Goal: Transaction & Acquisition: Purchase product/service

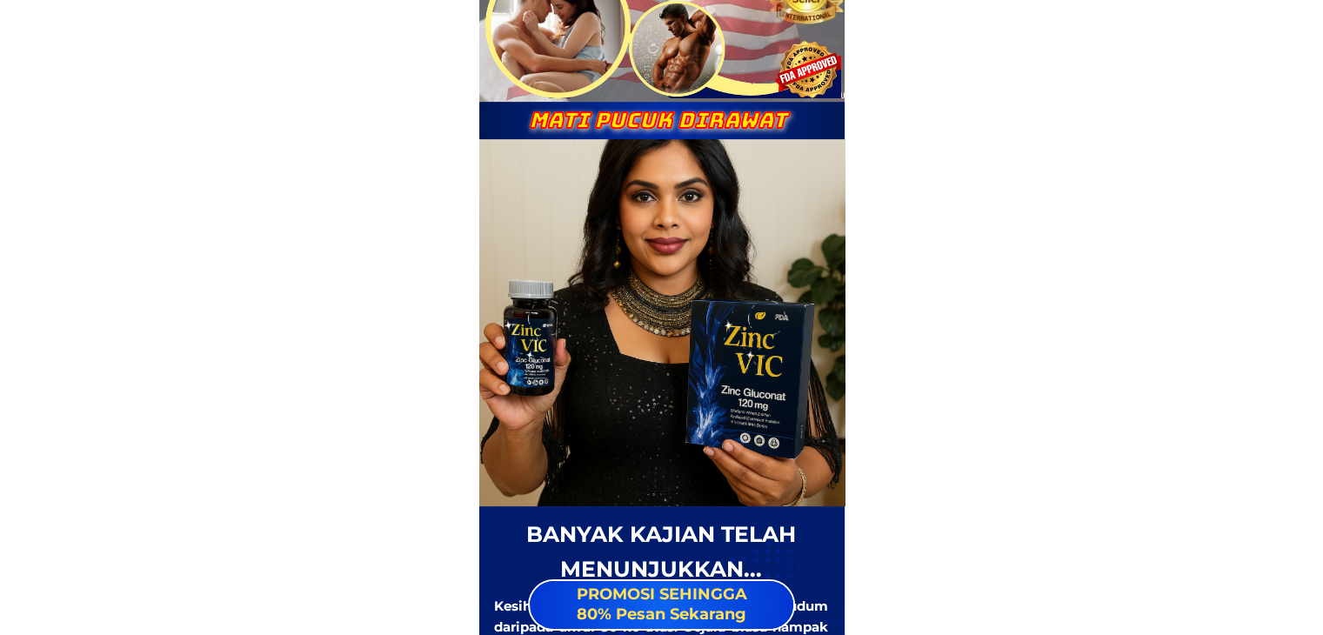
scroll to position [141, 0]
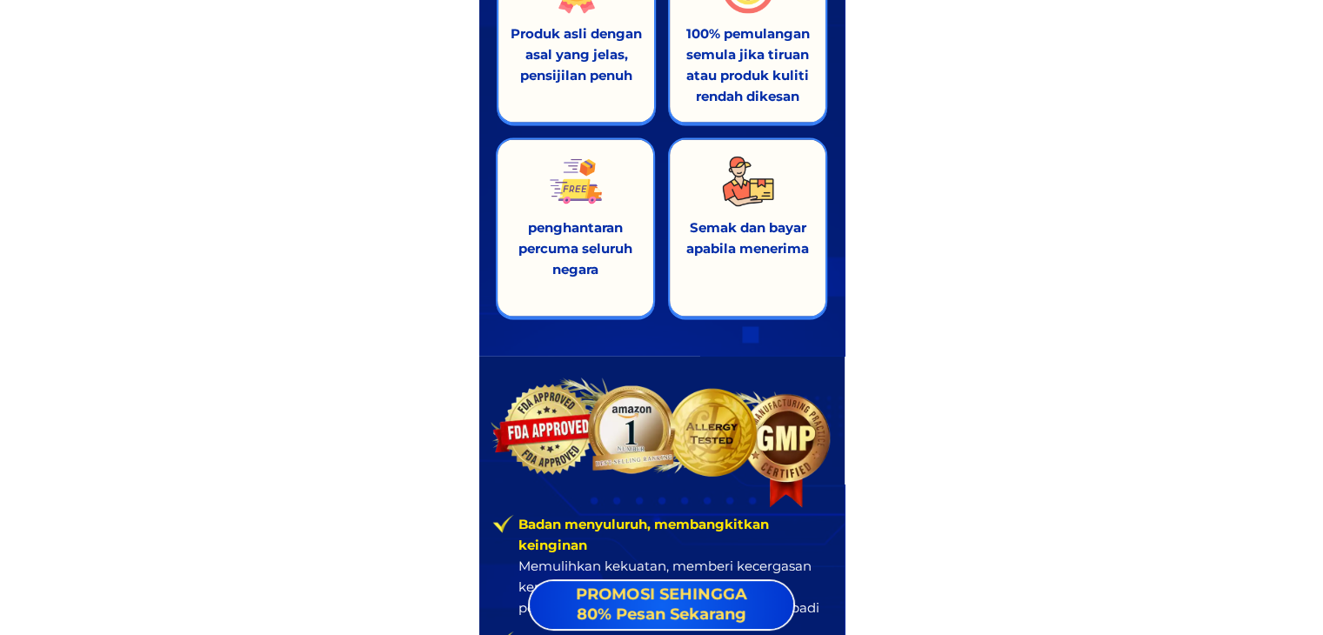
scroll to position [23005, 0]
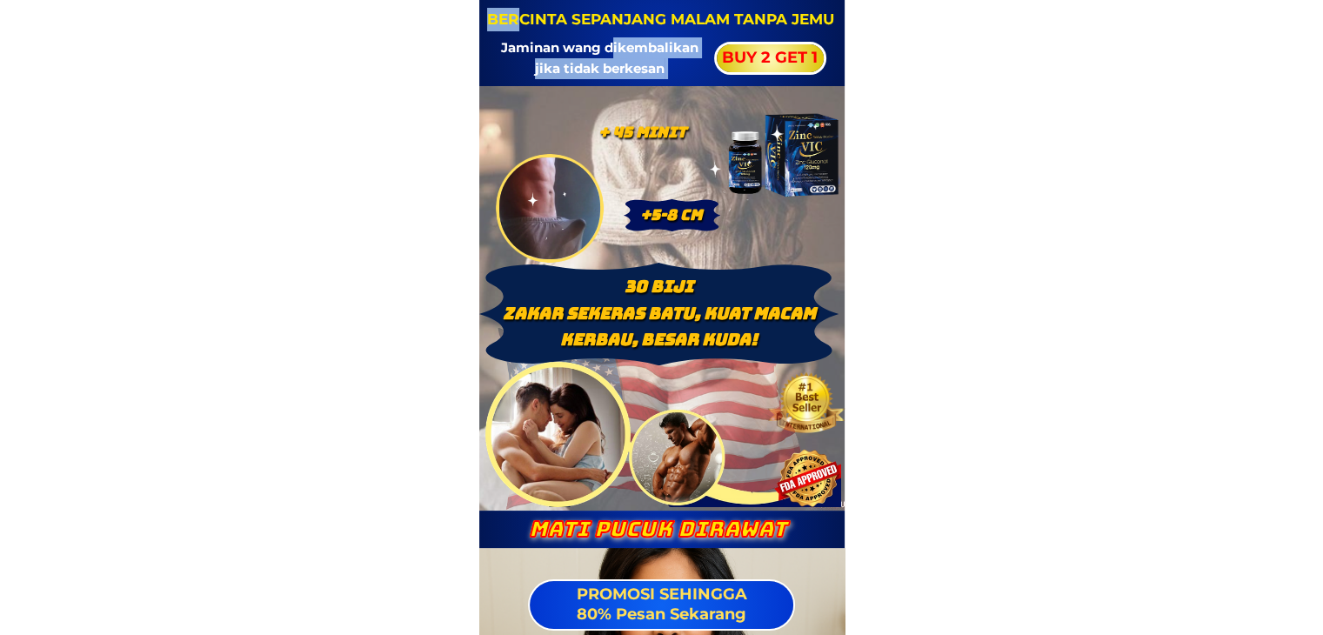
drag, startPoint x: 523, startPoint y: 18, endPoint x: 612, endPoint y: 40, distance: 92.2
click at [612, 40] on div "Jaminan wang dikembalikan jika tidak berkesan BUY 2 GET 1 BERCINTA SEPANJANG MA…" at bounding box center [661, 43] width 365 height 86
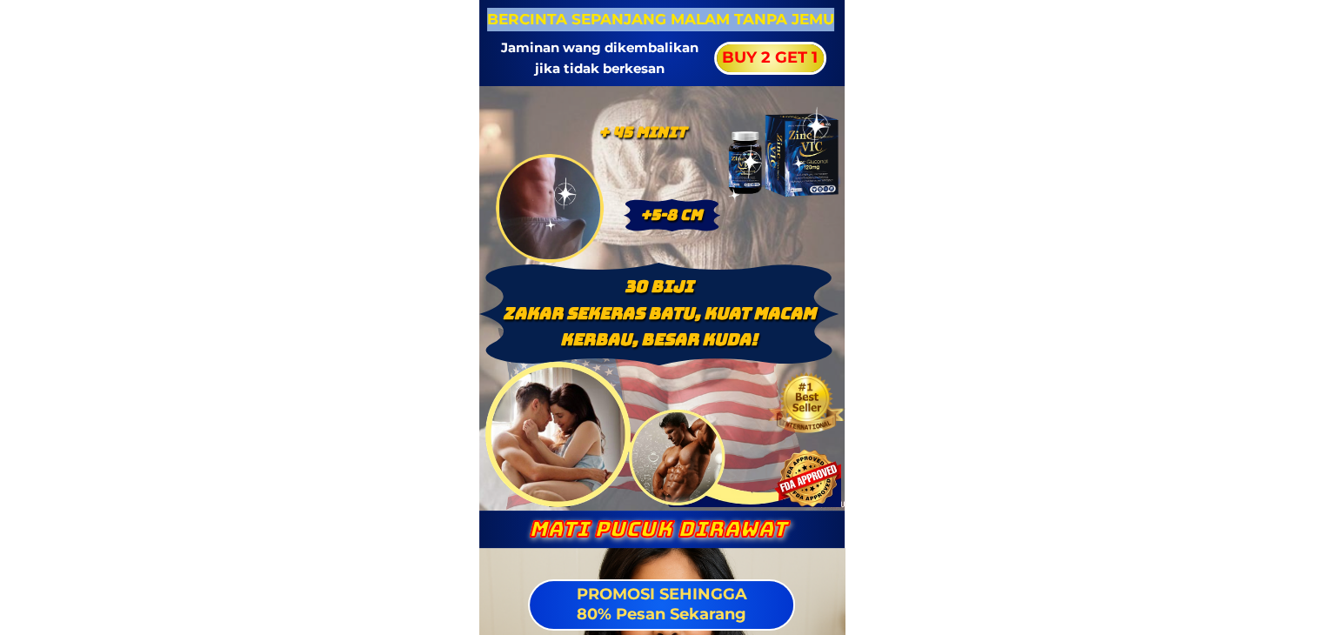
drag, startPoint x: 832, startPoint y: 22, endPoint x: 491, endPoint y: 22, distance: 341.0
click at [491, 22] on h3 "BERCINTA SEPANJANG MALAM TANPA JEMU" at bounding box center [660, 19] width 350 height 23
copy h3 "BERCINTA SEPANJANG MALAM TANPA JEMU"
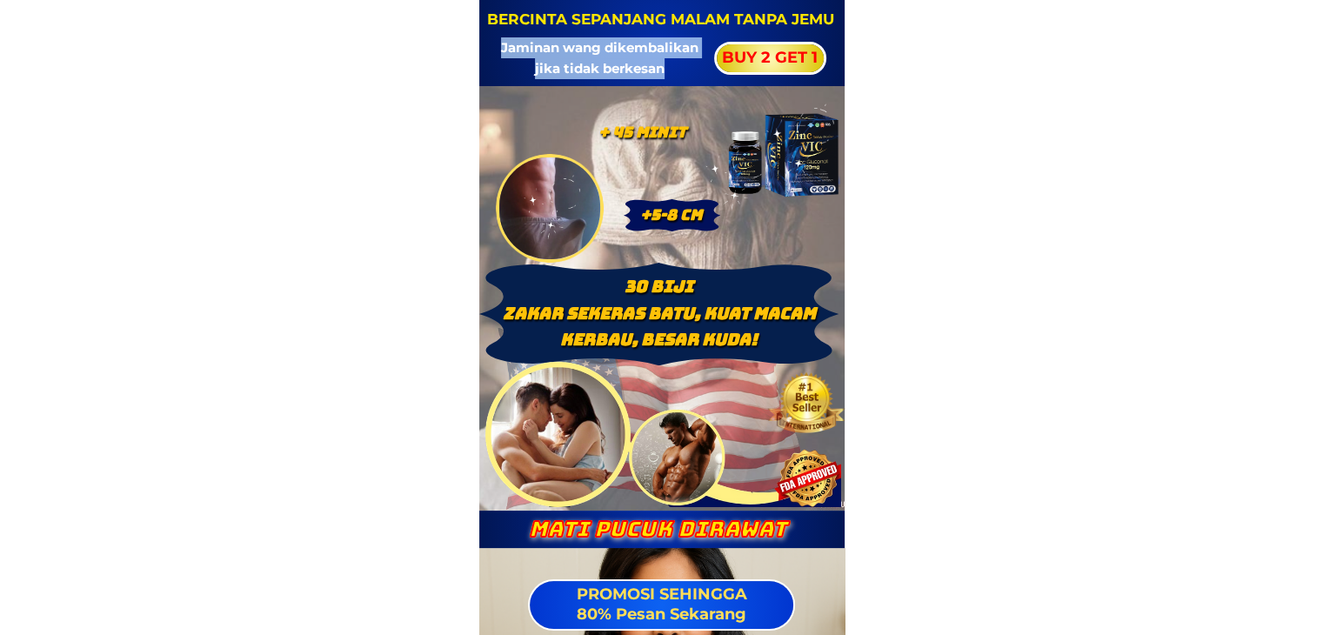
drag, startPoint x: 672, startPoint y: 64, endPoint x: 498, endPoint y: 45, distance: 175.0
click at [498, 45] on h3 "Jaminan wang dikembalikan jika tidak berkesan" at bounding box center [600, 58] width 220 height 42
copy h3 "Jaminan wang dikembalikan jika tidak berkesan"
drag, startPoint x: 765, startPoint y: 342, endPoint x: 536, endPoint y: 286, distance: 235.4
click at [539, 286] on div at bounding box center [663, 326] width 356 height 361
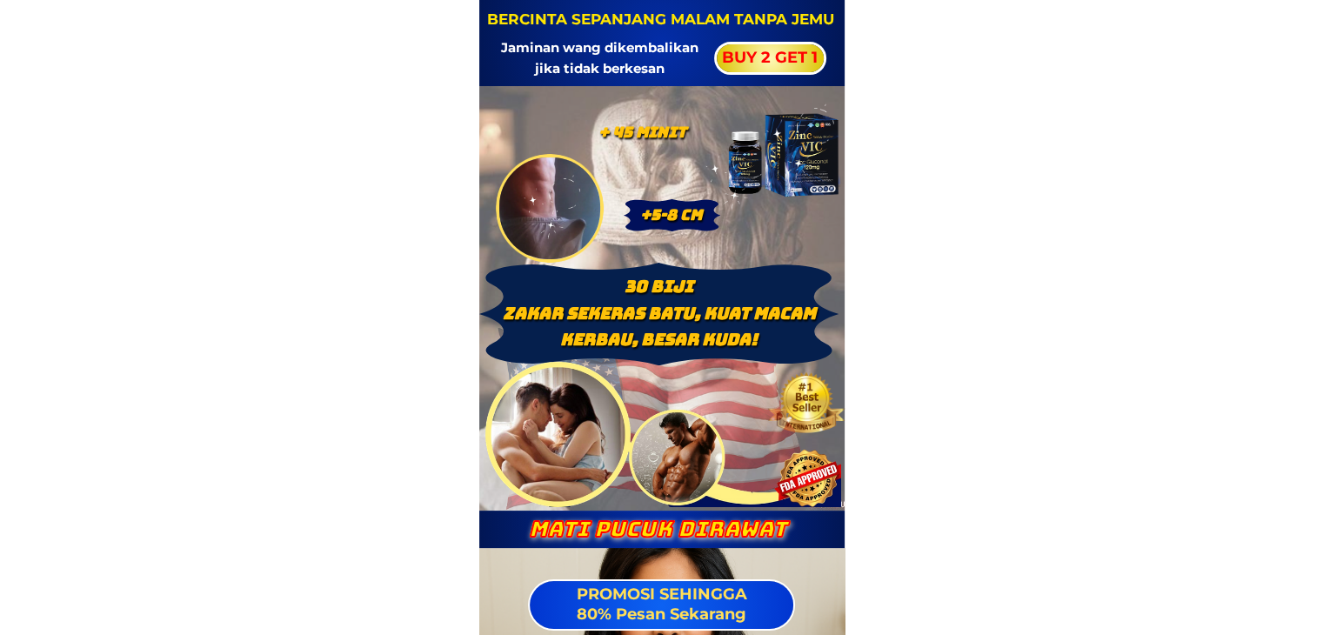
drag, startPoint x: 779, startPoint y: 351, endPoint x: 616, endPoint y: 256, distance: 189.5
click at [616, 260] on div at bounding box center [663, 326] width 356 height 361
drag, startPoint x: 633, startPoint y: 215, endPoint x: 737, endPoint y: 213, distance: 103.5
click at [737, 220] on div "+5-8 Cm" at bounding box center [696, 215] width 145 height 33
drag, startPoint x: 591, startPoint y: 133, endPoint x: 700, endPoint y: 134, distance: 109.6
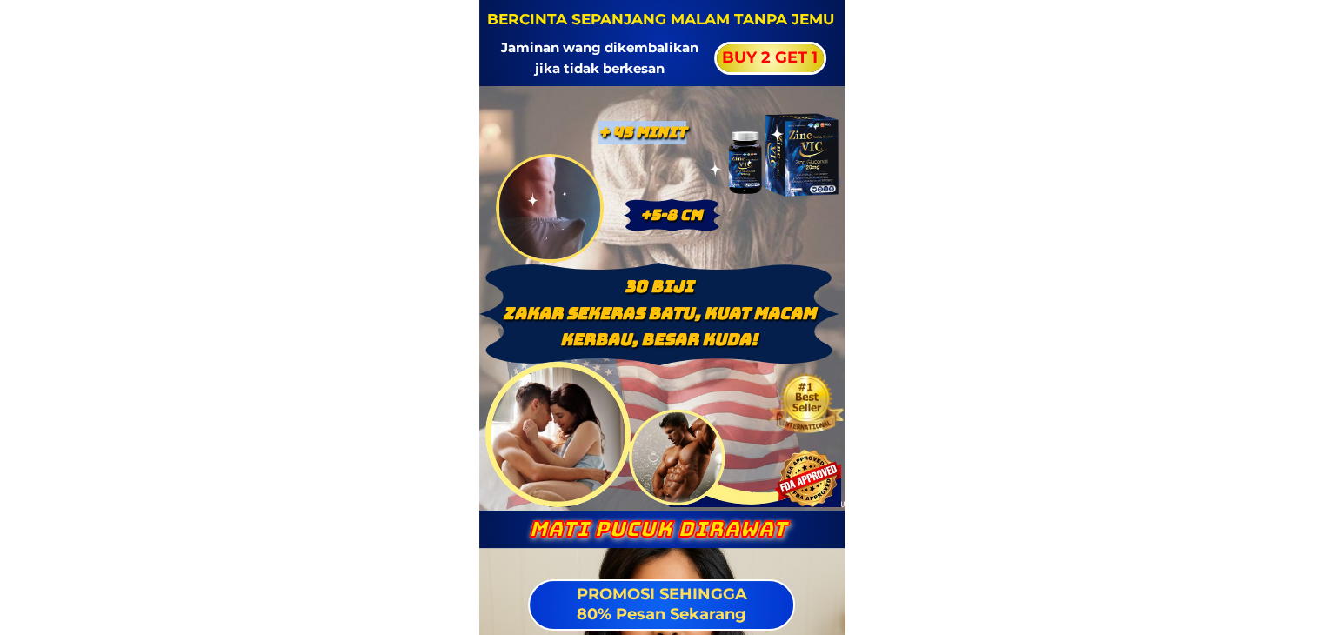
click at [700, 134] on div "+ 45 Minit" at bounding box center [692, 133] width 217 height 34
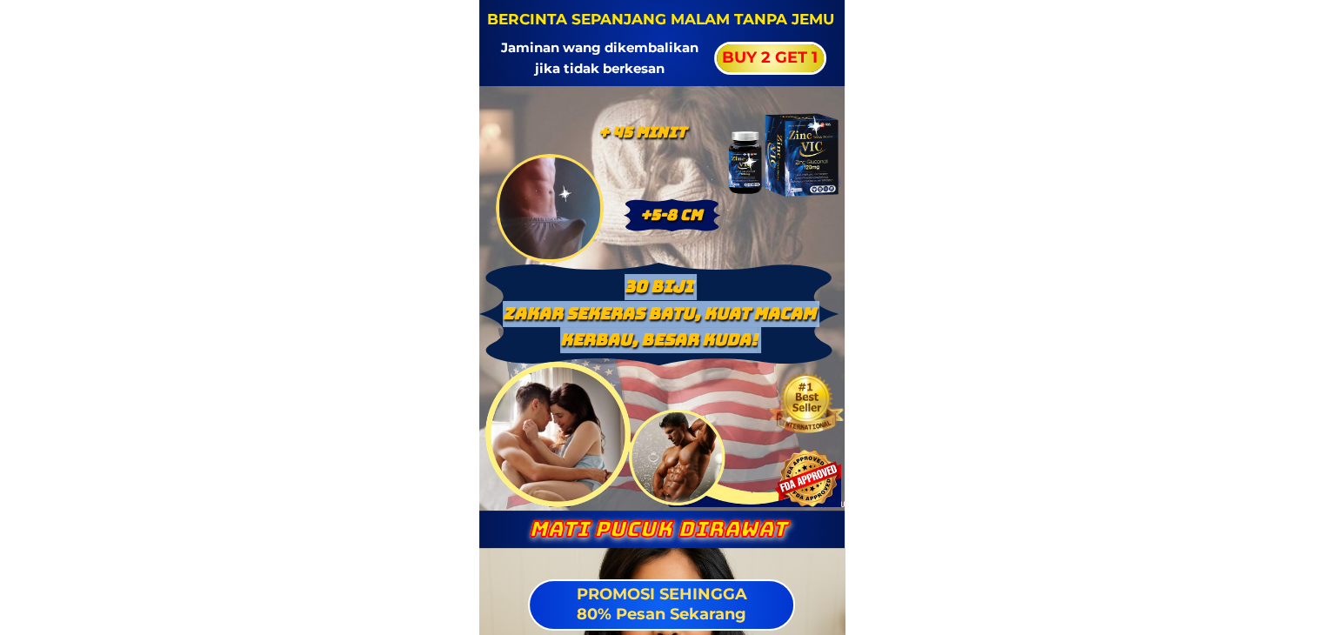
click at [484, 313] on div "30 BIJI ZAKAR SEKERAS BATU, KUAT MACAM KERBAU, BESAR KUDA! PROMOSI SEHINGGA 80%…" at bounding box center [661, 298] width 365 height 425
copy h2 "30 BIJI ZAKAR SEKERAS BATU, KUAT MACAM KERBAU, BESAR KUDA!"
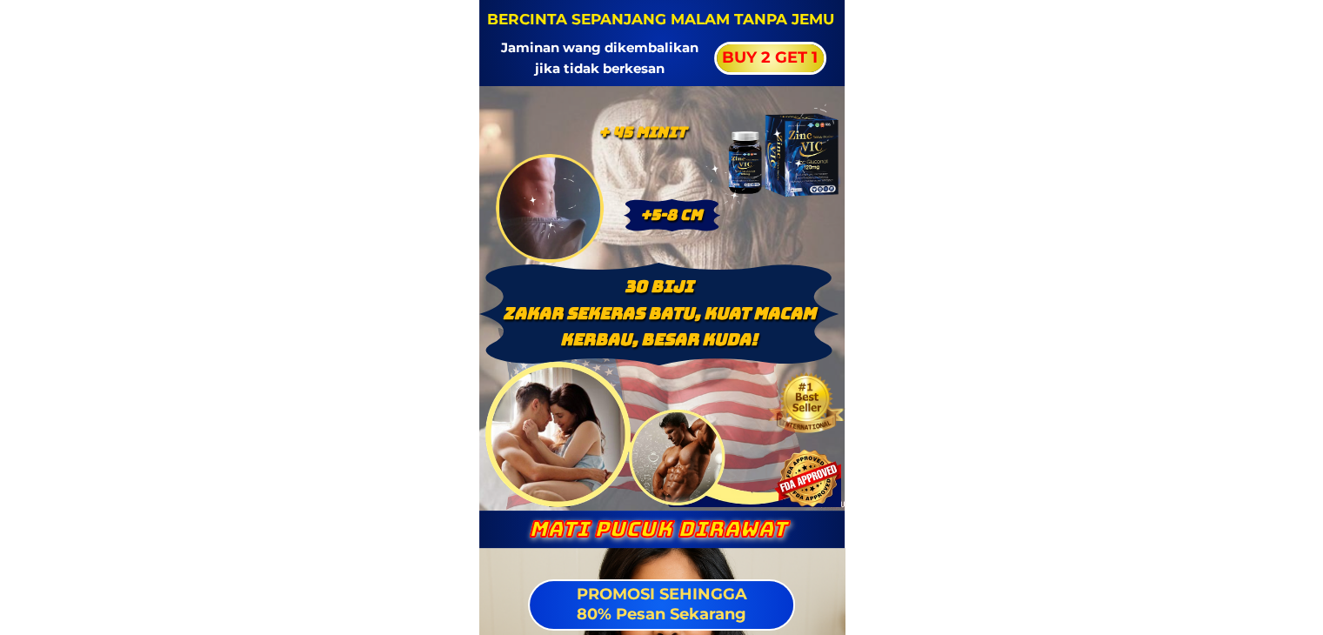
click at [486, 313] on div at bounding box center [663, 326] width 356 height 361
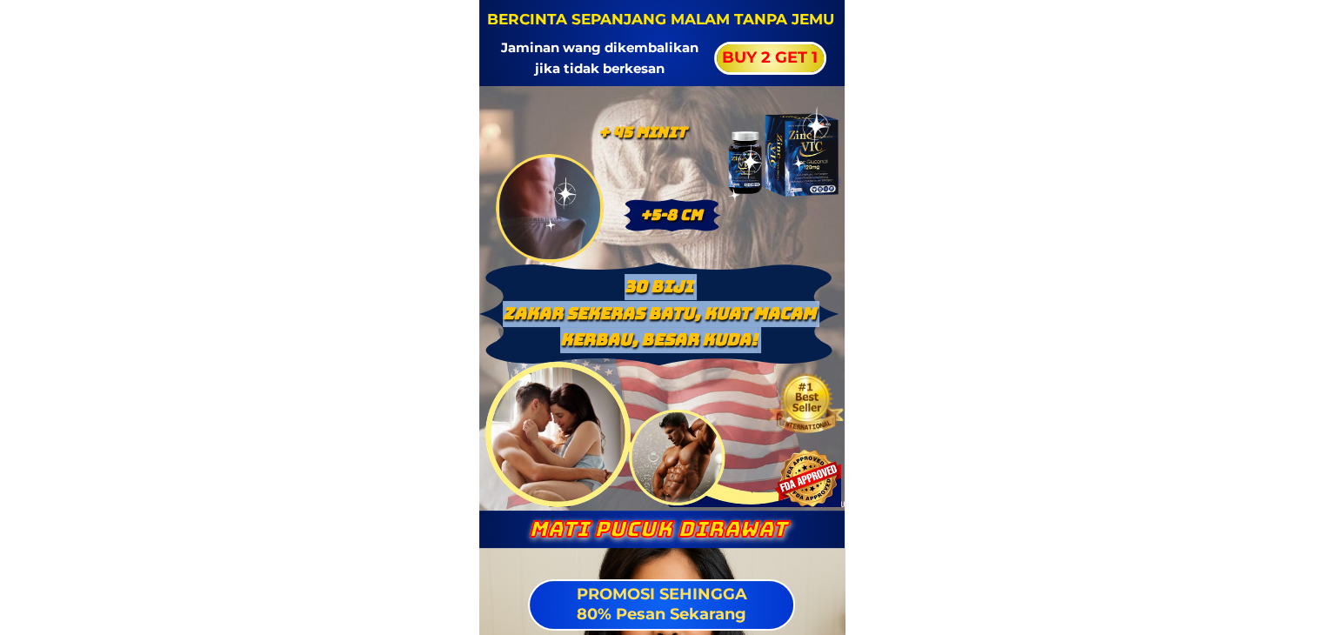
drag, startPoint x: 480, startPoint y: 311, endPoint x: 542, endPoint y: 326, distance: 63.7
click at [542, 326] on div "30 BIJI ZAKAR SEKERAS BATU, KUAT MACAM KERBAU, BESAR KUDA! PROMOSI SEHINGGA 80%…" at bounding box center [661, 298] width 365 height 425
copy h2 "30 BIJI ZAKAR SEKERAS BATU, KUAT MACAM KERBAU, BESAR KUDA!"
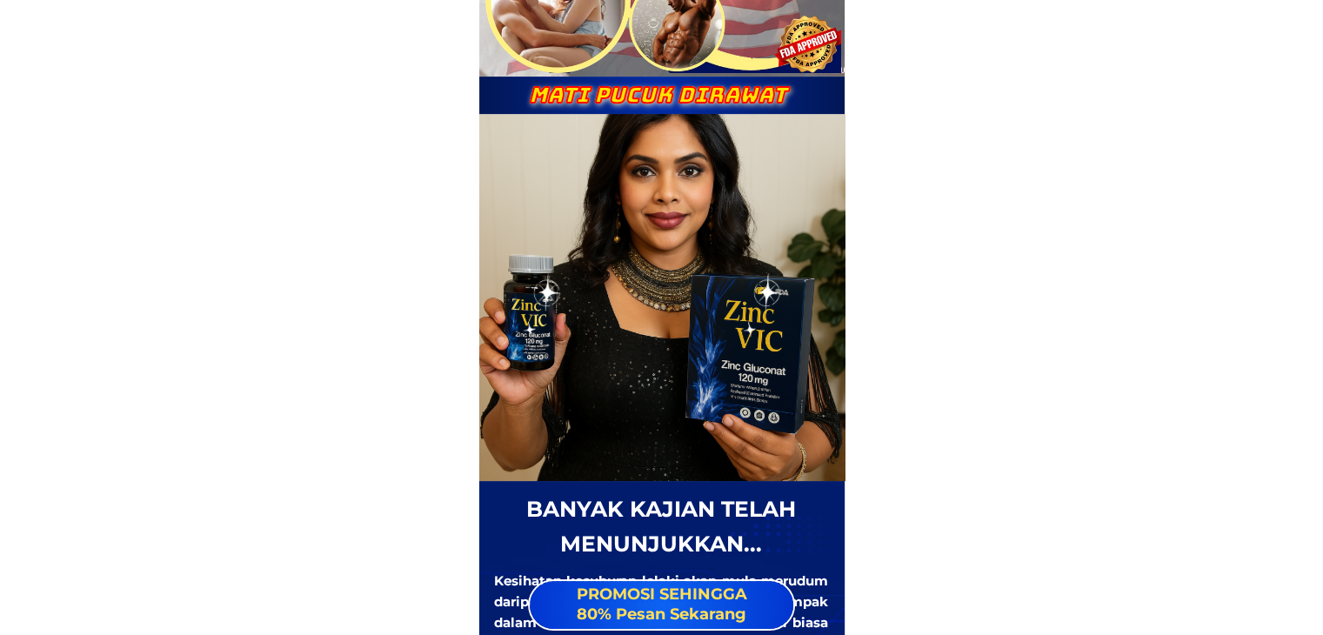
scroll to position [435, 0]
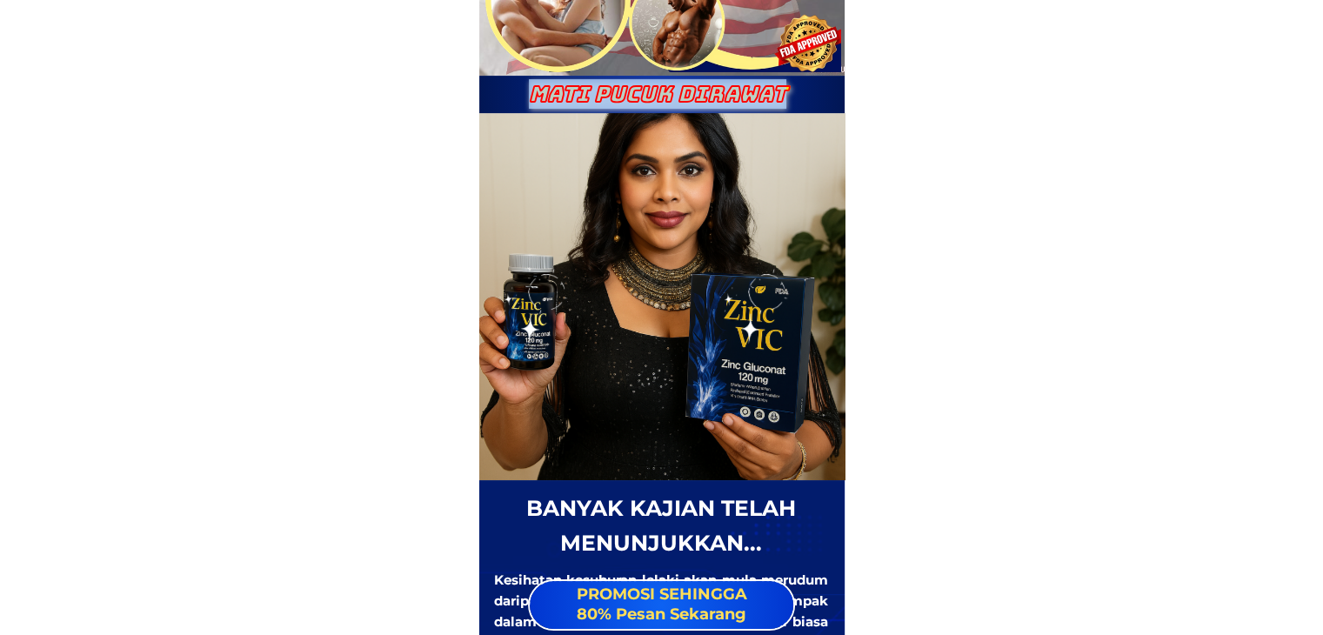
drag, startPoint x: 801, startPoint y: 90, endPoint x: 526, endPoint y: 95, distance: 274.9
click at [526, 95] on h3 "Mati pucuk dirawat" at bounding box center [657, 95] width 311 height 24
copy h3 "Mati pucuk dirawat"
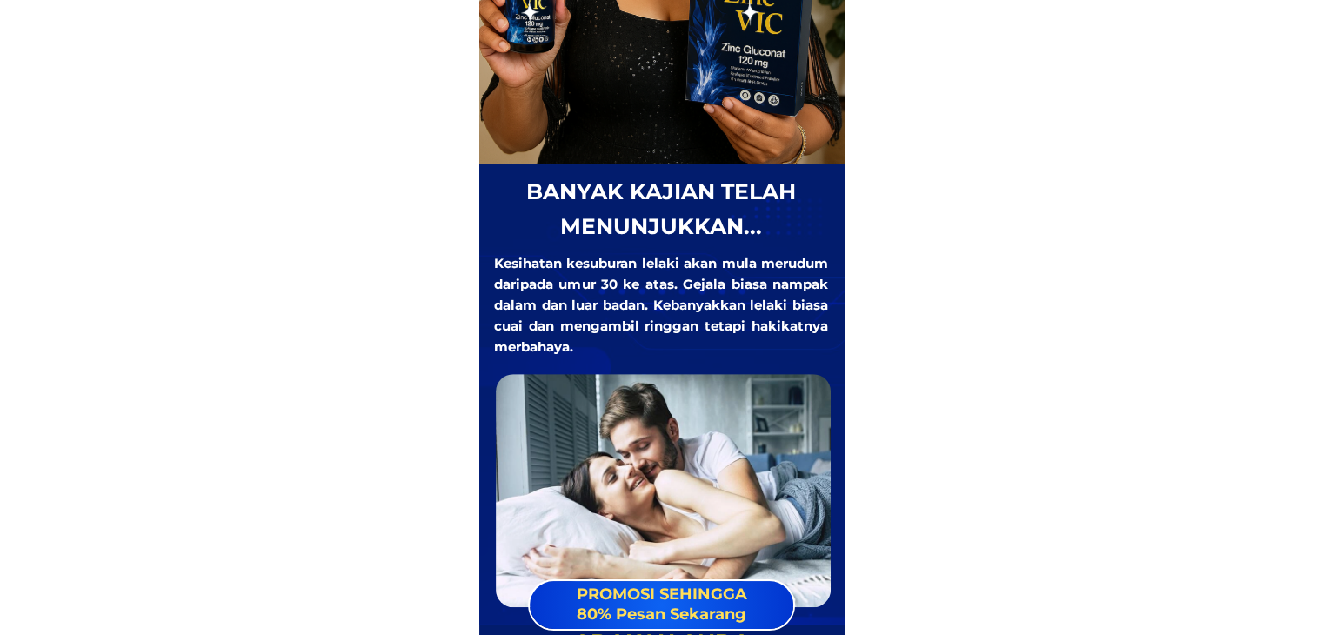
scroll to position [753, 0]
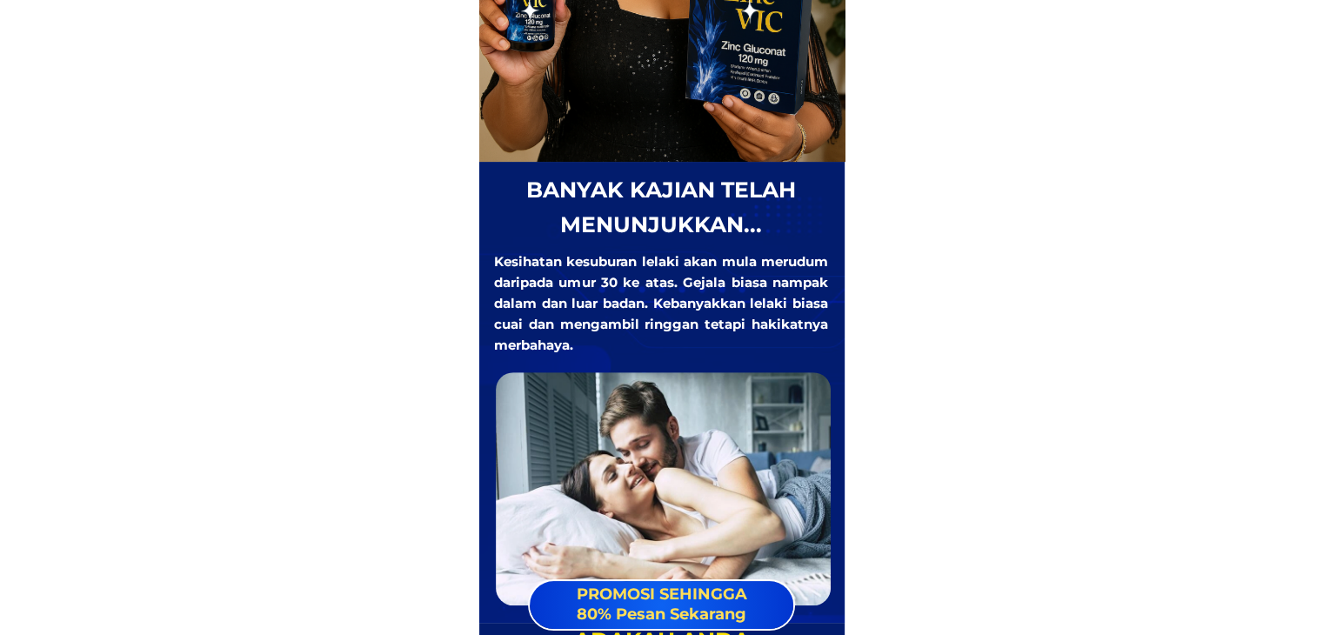
drag, startPoint x: 576, startPoint y: 338, endPoint x: 526, endPoint y: 186, distance: 160.1
click at [526, 186] on div "banyak kajian telah menunjukkan... Kesihatan kesuburan lelaki akan mula merudum…" at bounding box center [660, 388] width 339 height 433
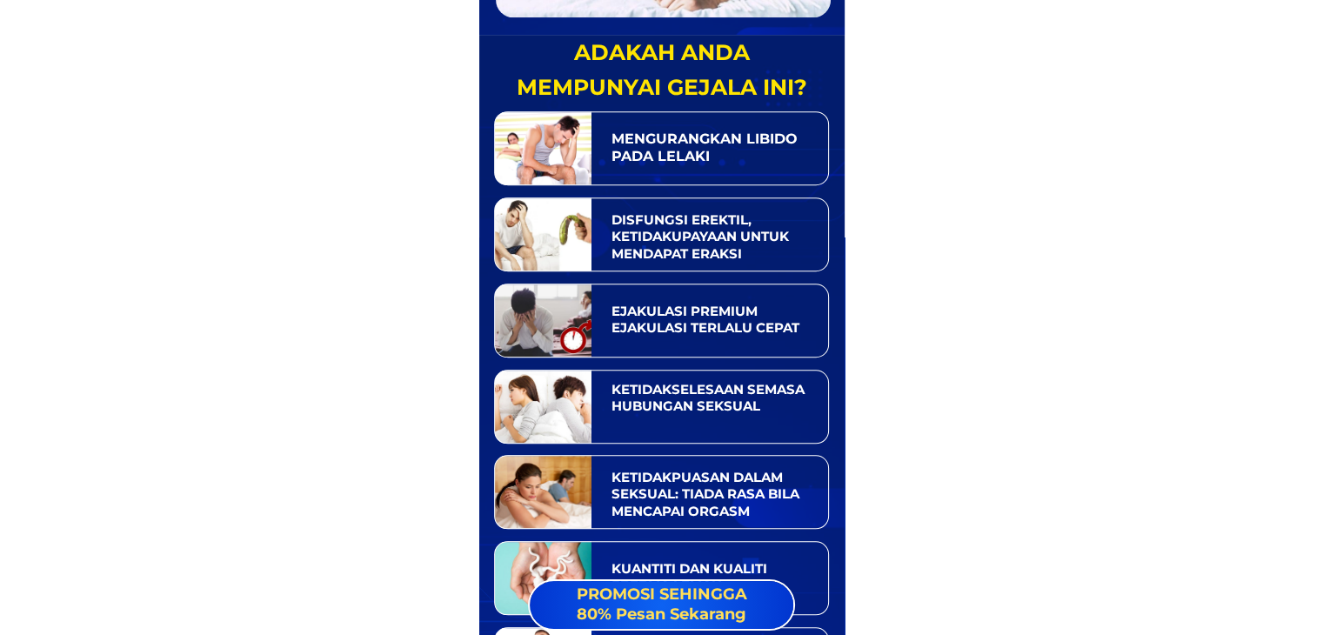
scroll to position [1246, 0]
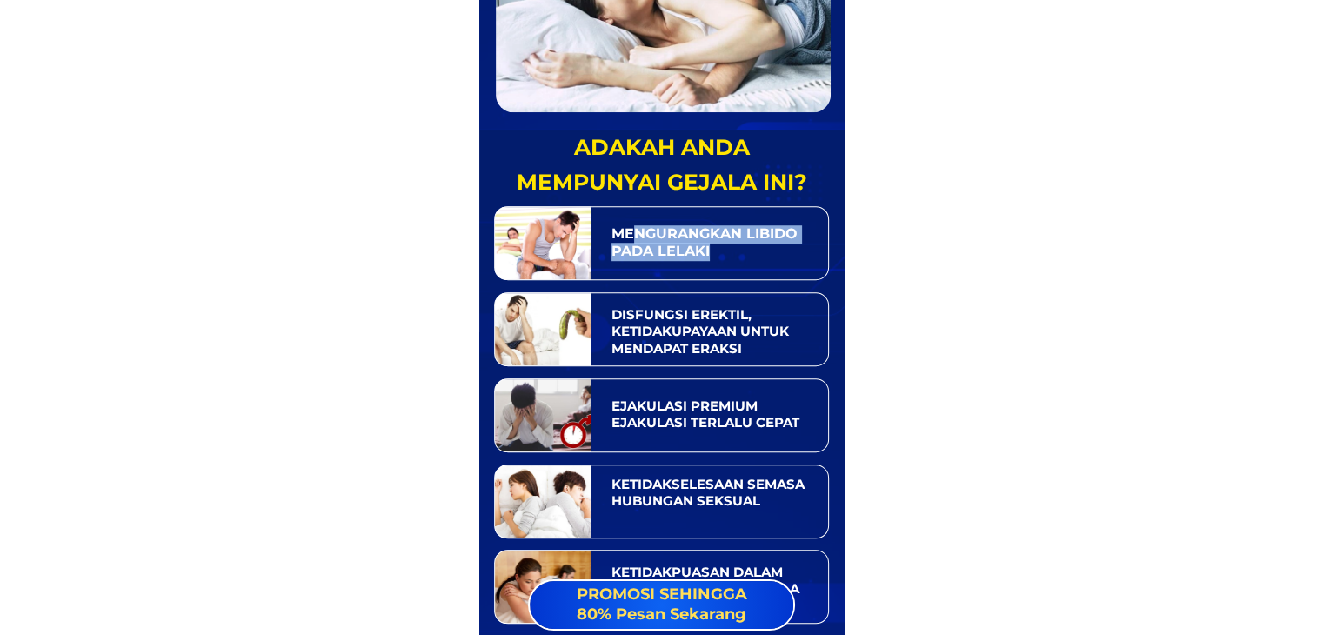
drag, startPoint x: 720, startPoint y: 255, endPoint x: 632, endPoint y: 234, distance: 91.1
click at [630, 233] on div "MENGURANGKAN LIBIDO PADA LELAKI" at bounding box center [708, 243] width 194 height 37
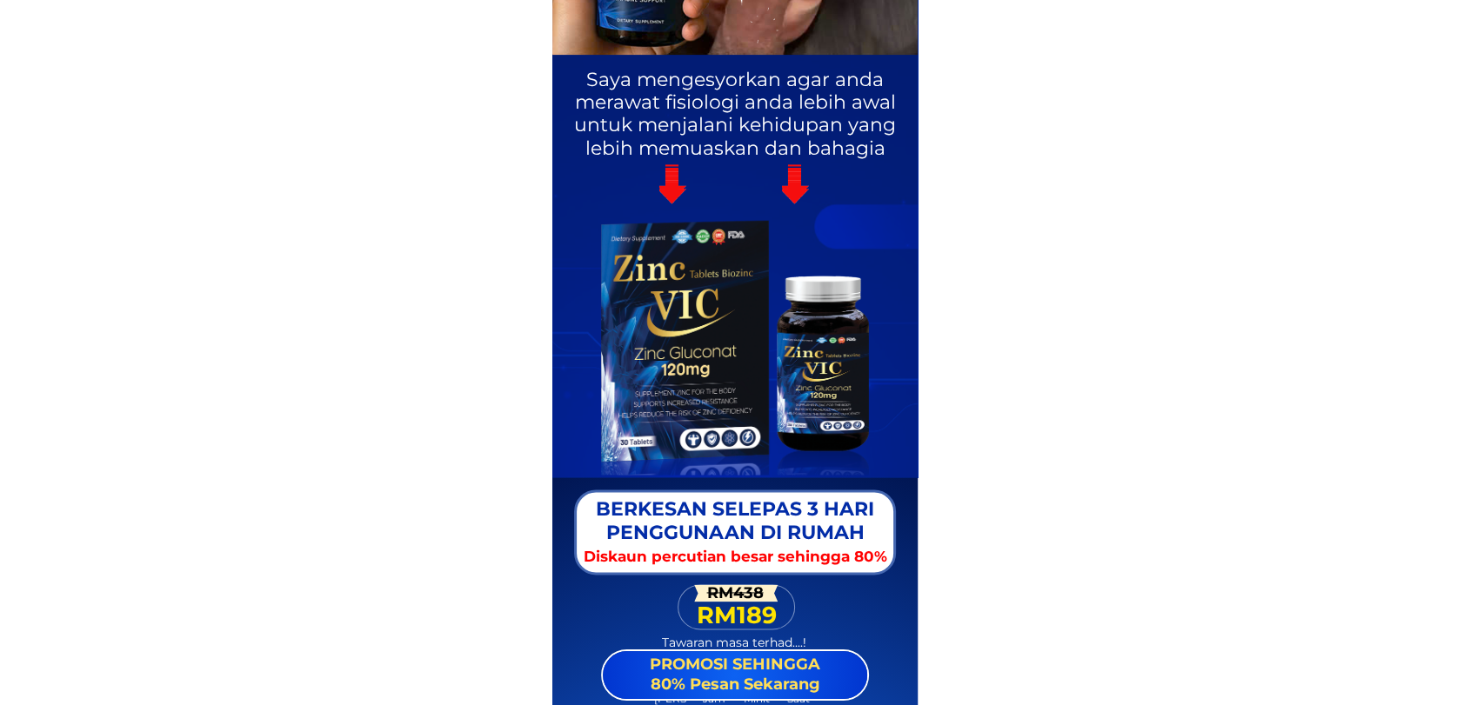
scroll to position [2352, 0]
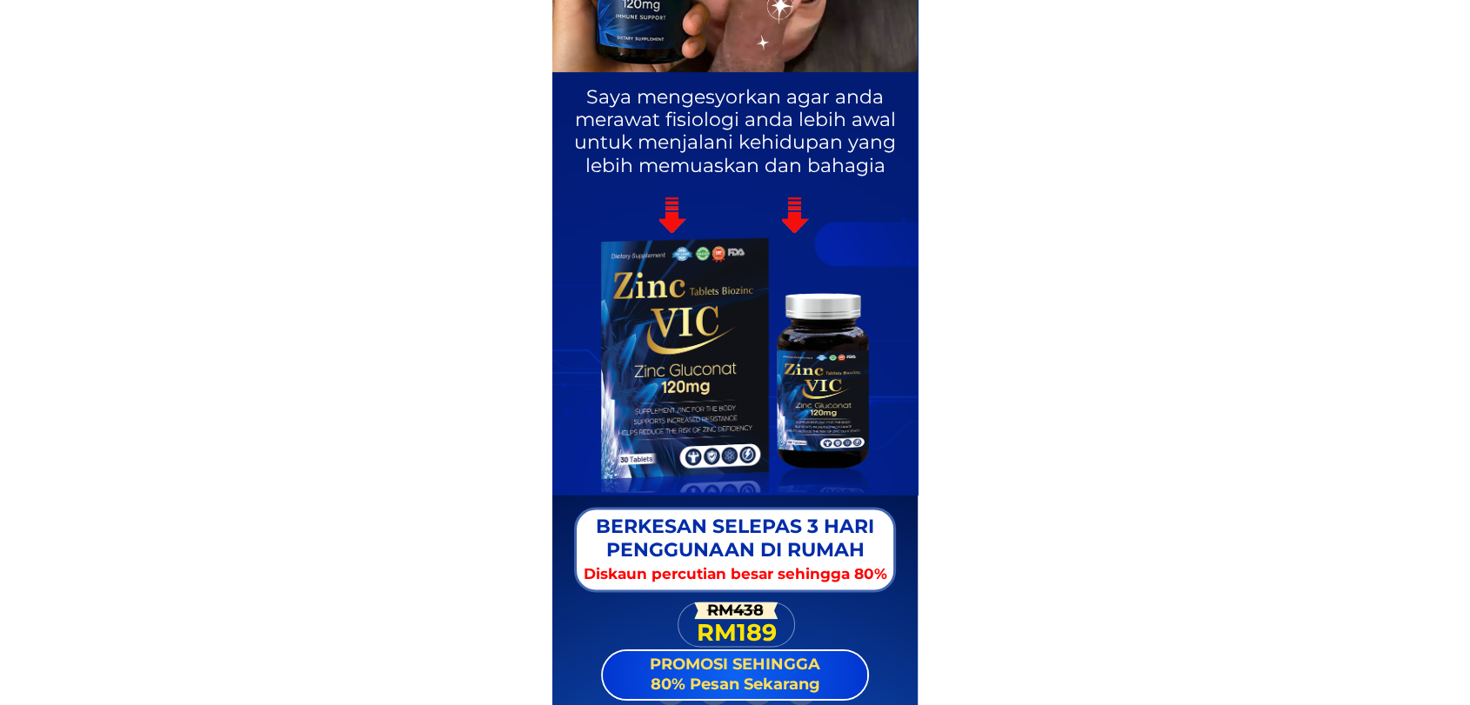
drag, startPoint x: 674, startPoint y: 200, endPoint x: 792, endPoint y: 217, distance: 119.4
click at [792, 217] on div "Saya mengesyorkan agar anda merawat fisiologi anda lebih awal untuk menjalani k…" at bounding box center [734, 42] width 365 height 357
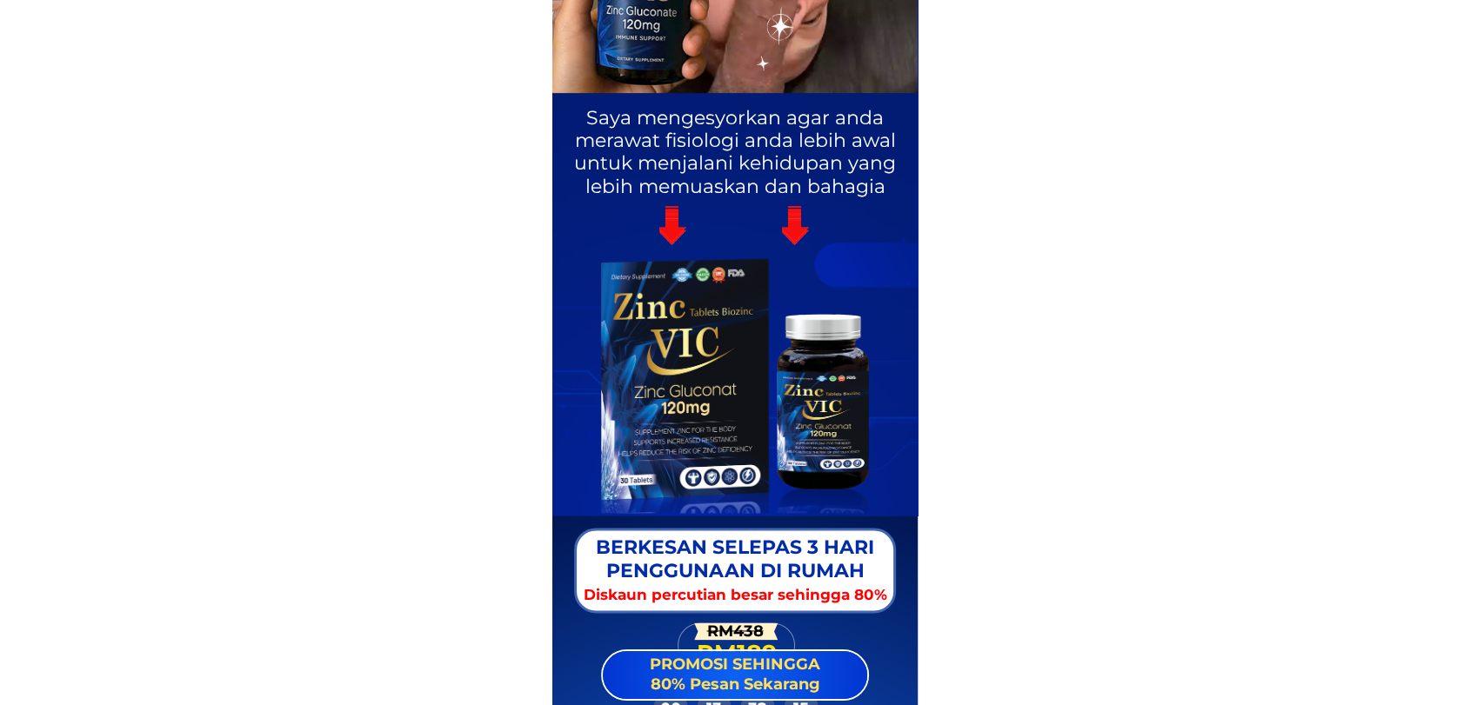
scroll to position [2328, 0]
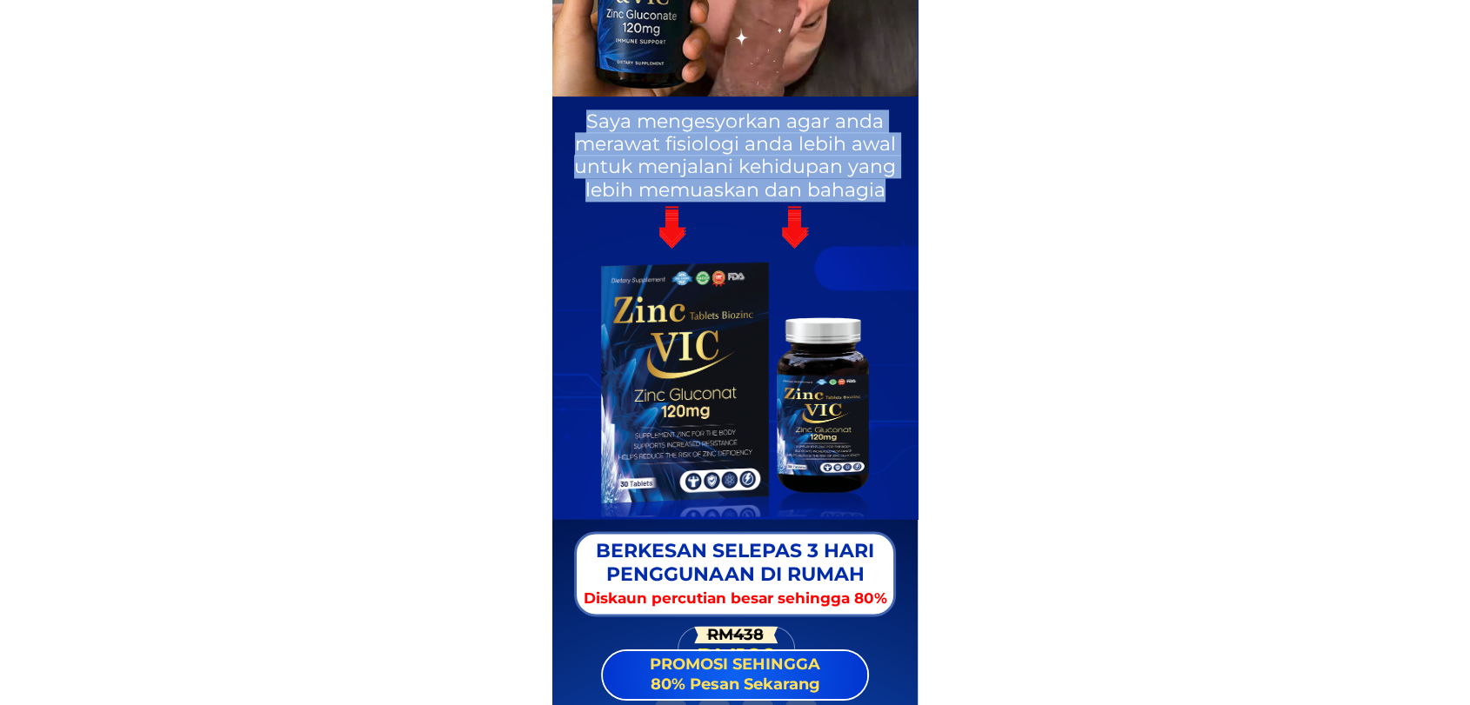
drag, startPoint x: 890, startPoint y: 199, endPoint x: 591, endPoint y: 123, distance: 308.9
click at [591, 123] on h3 "Saya mengesyorkan agar anda merawat fisiologi anda lebih awal untuk menjalani k…" at bounding box center [736, 156] width 358 height 92
copy h3 "Saya mengesyorkan agar anda merawat fisiologi anda lebih awal untuk menjalani k…"
click at [782, 129] on h3 "Saya mengesyorkan agar anda merawat fisiologi anda lebih awal untuk menjalani k…" at bounding box center [736, 156] width 358 height 92
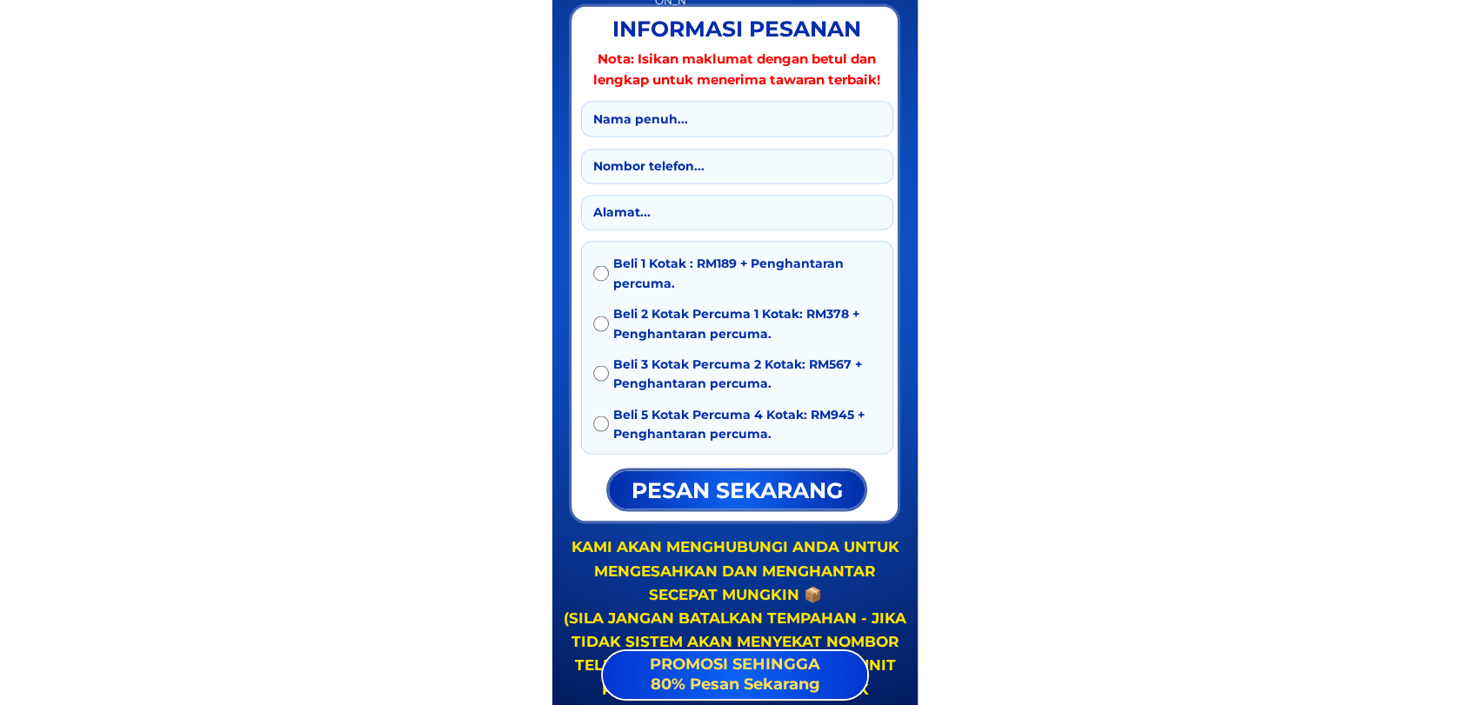
scroll to position [3069, 0]
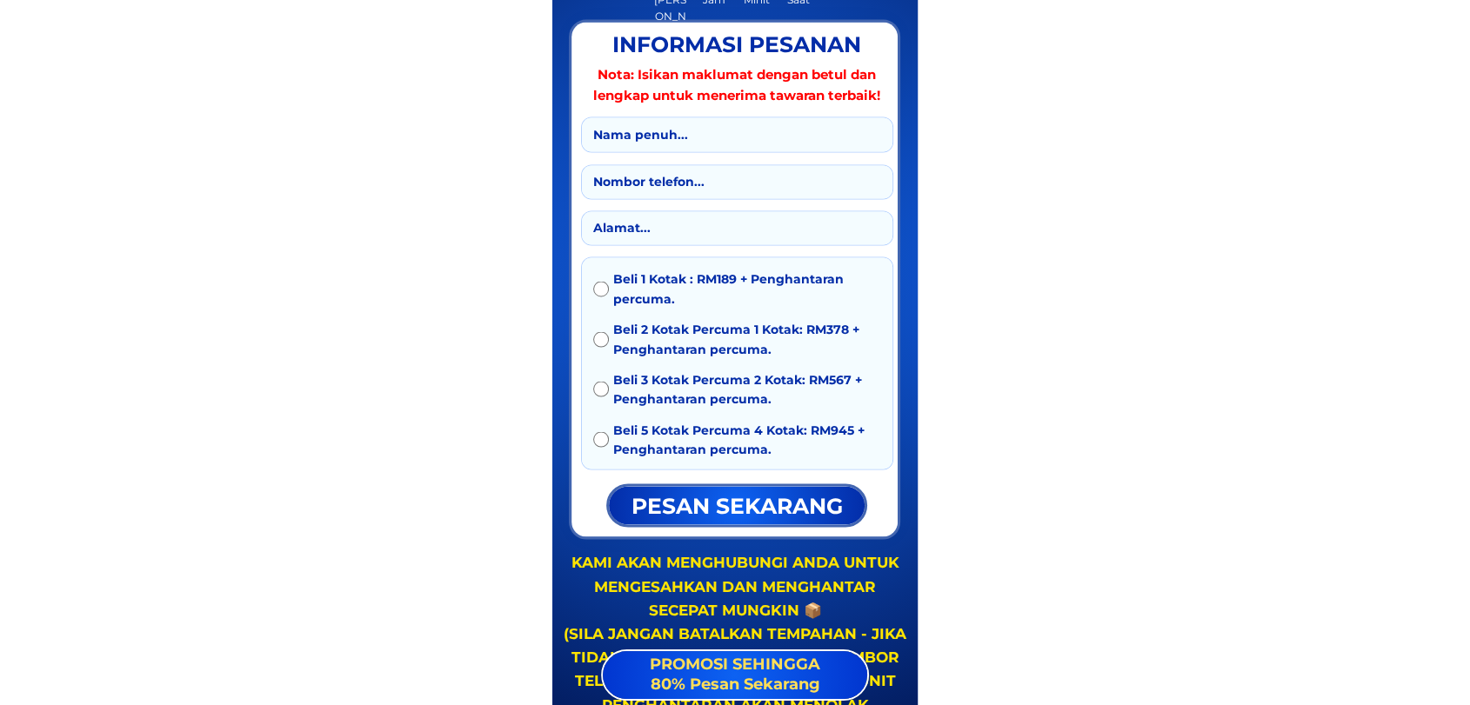
drag, startPoint x: 803, startPoint y: 409, endPoint x: 637, endPoint y: 336, distance: 181.5
click at [637, 336] on div "Beli 1 Kotak : RM189 + Penghantaran percuma. Beli 2 Kotak Percuma 1 Kotak: RM37…" at bounding box center [737, 369] width 288 height 201
drag, startPoint x: 626, startPoint y: 273, endPoint x: 754, endPoint y: 357, distance: 152.7
click at [754, 357] on div "Beli 1 Kotak : RM189 + Penghantaran percuma. Beli 2 Kotak Percuma 1 Kotak: RM37…" at bounding box center [737, 369] width 288 height 201
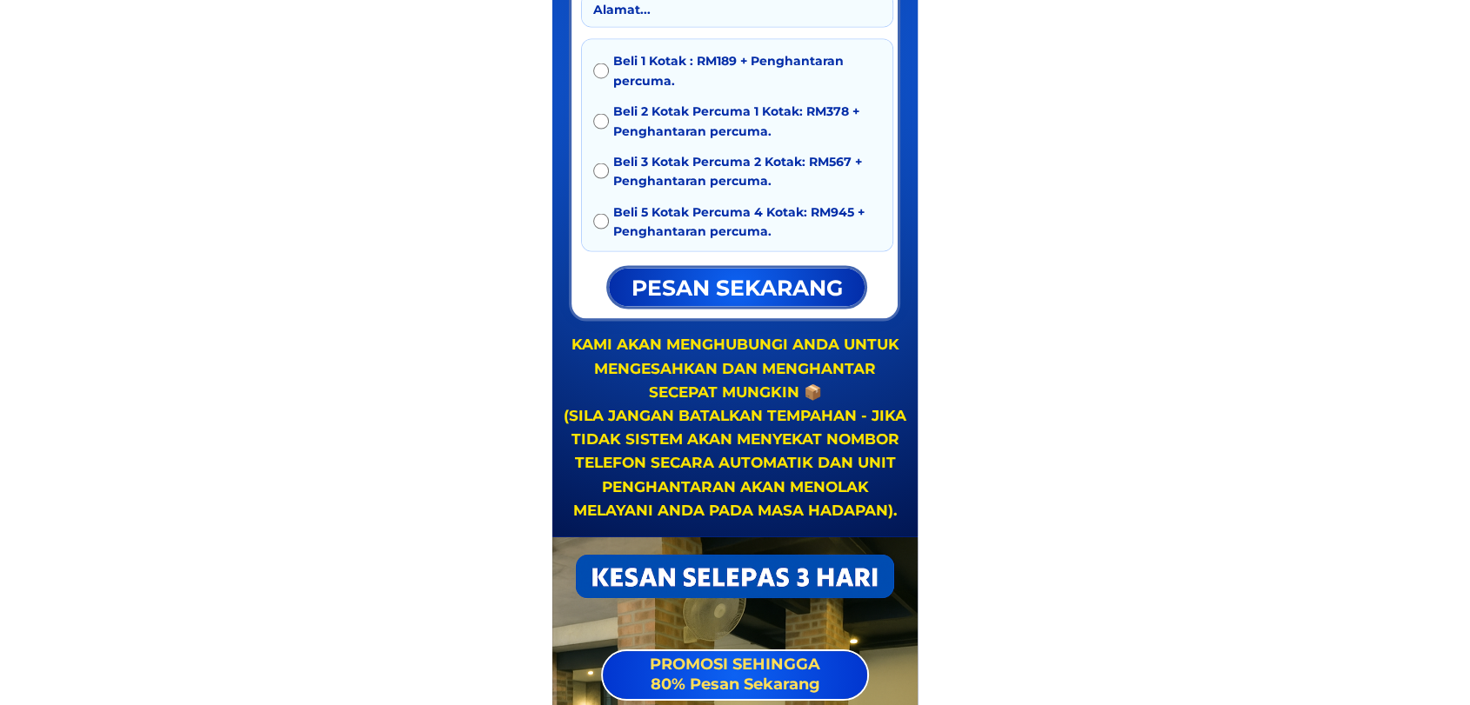
scroll to position [3326, 0]
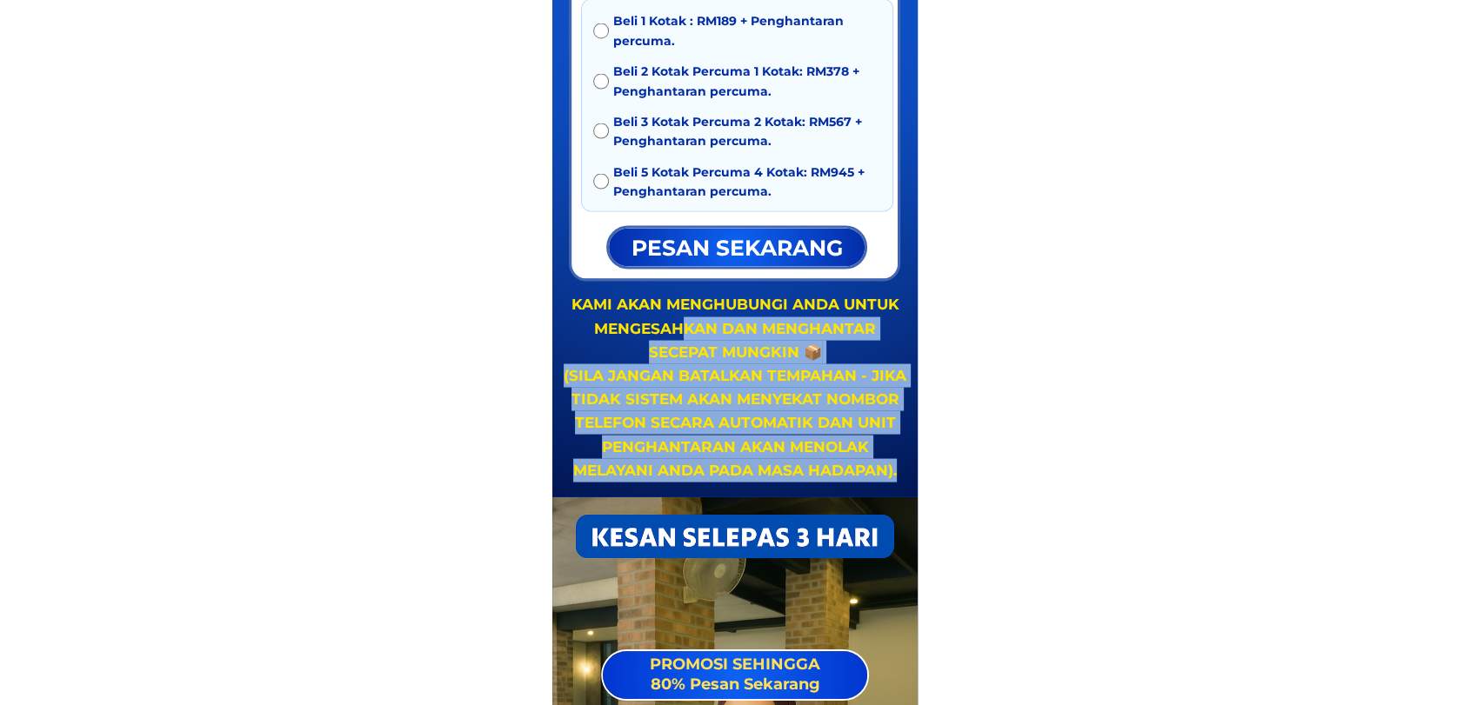
drag, startPoint x: 902, startPoint y: 474, endPoint x: 733, endPoint y: 350, distance: 209.6
click at [689, 322] on div "KAMI AKAN MENGHUBUNGI ANDA UNTUK MENGESAHKAN DAN MENGHANTAR SECEPAT MUNGKIN 📦 (…" at bounding box center [735, 388] width 347 height 190
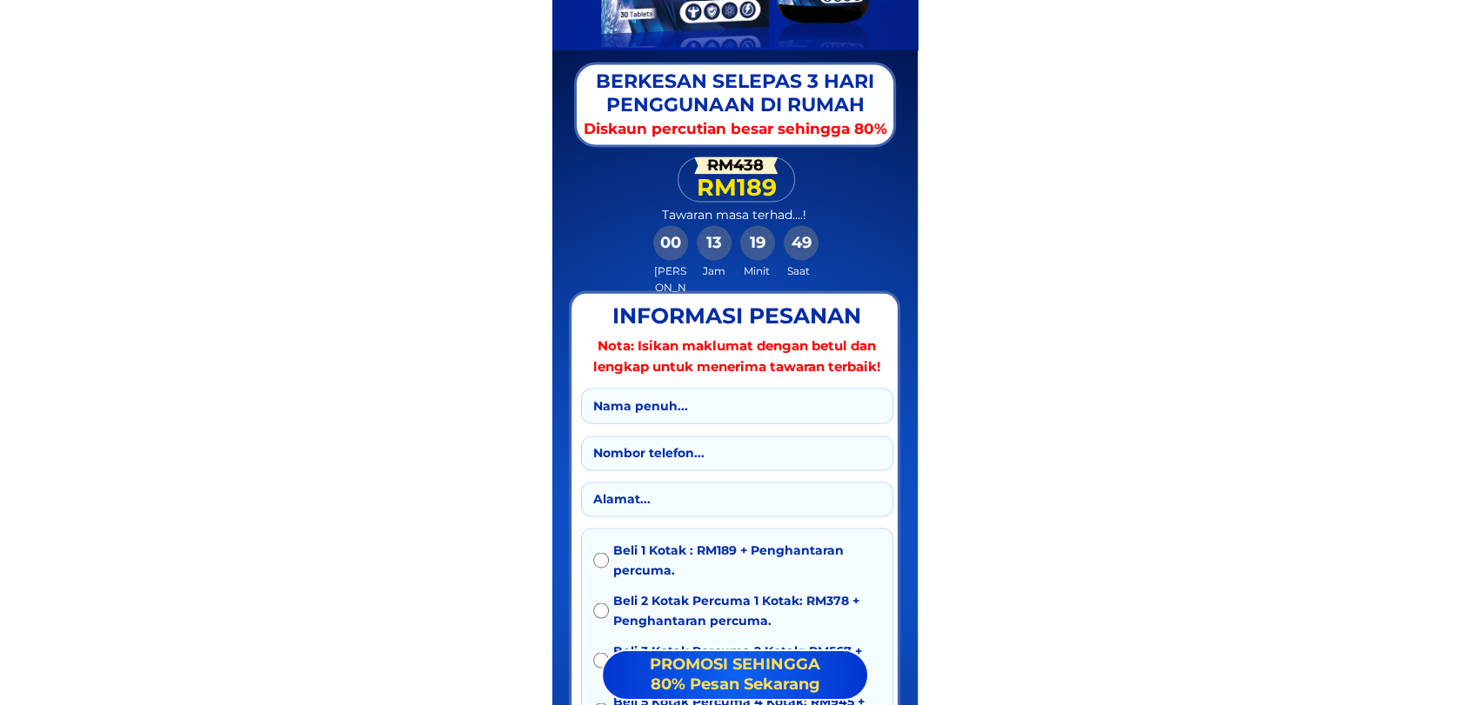
scroll to position [2797, 0]
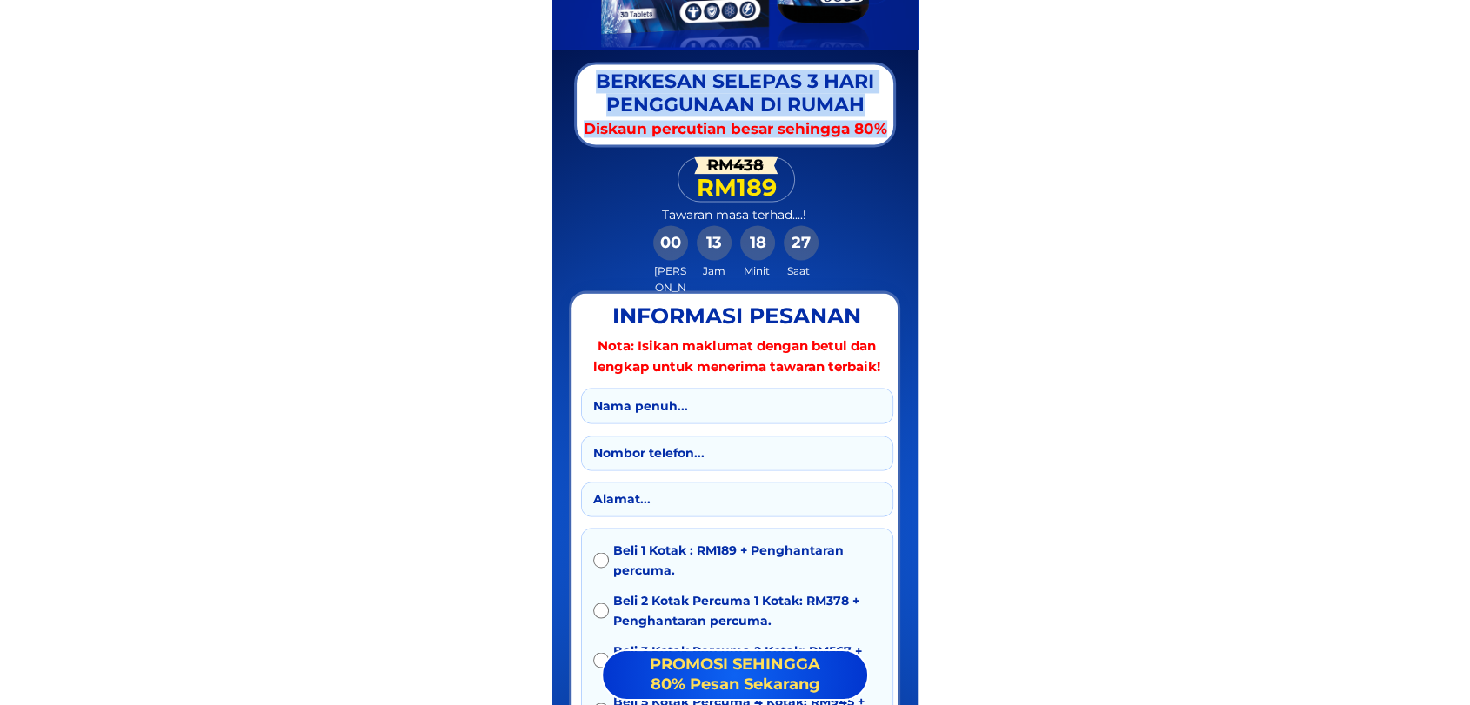
drag, startPoint x: 887, startPoint y: 124, endPoint x: 592, endPoint y: 82, distance: 297.8
click at [592, 82] on div "Mua 1 hộp: 219 RM Mua 2 hộp tặng 1 hộp: 438 RM Mua 3 hộp tặng 2 hộp: 657 RM Mua…" at bounding box center [734, 540] width 365 height 981
copy div "BERKESAN SELEPAS 3 HARI PENGGUNAAN DI RUMAH Diskaun percutian besar sehingga 80%"
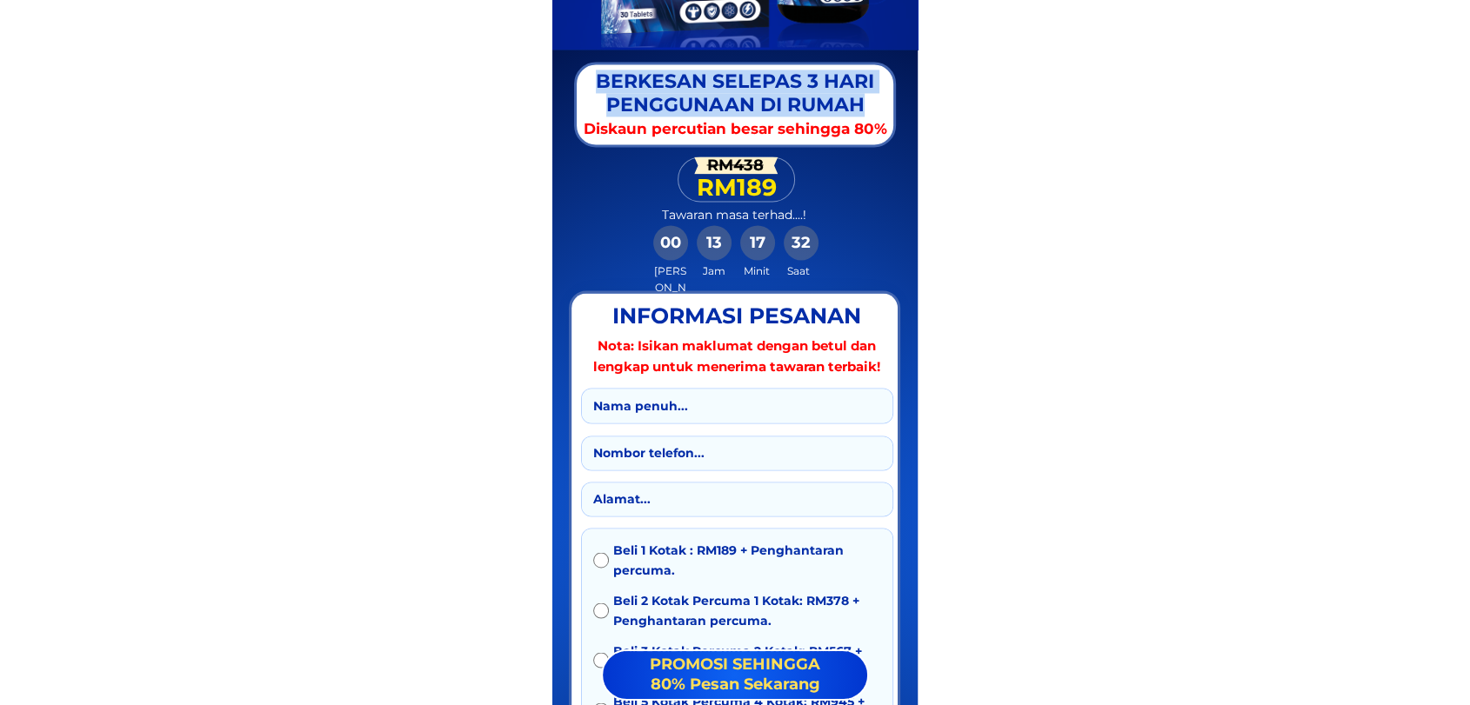
drag, startPoint x: 871, startPoint y: 104, endPoint x: 599, endPoint y: 78, distance: 272.6
click at [599, 78] on div "BERKESAN SELEPAS 3 HARI PENGGUNAAN DI RUMAH" at bounding box center [734, 93] width 365 height 46
copy div "BERKESAN SELEPAS 3 HARI PENGGUNAAN DI RUMAH"
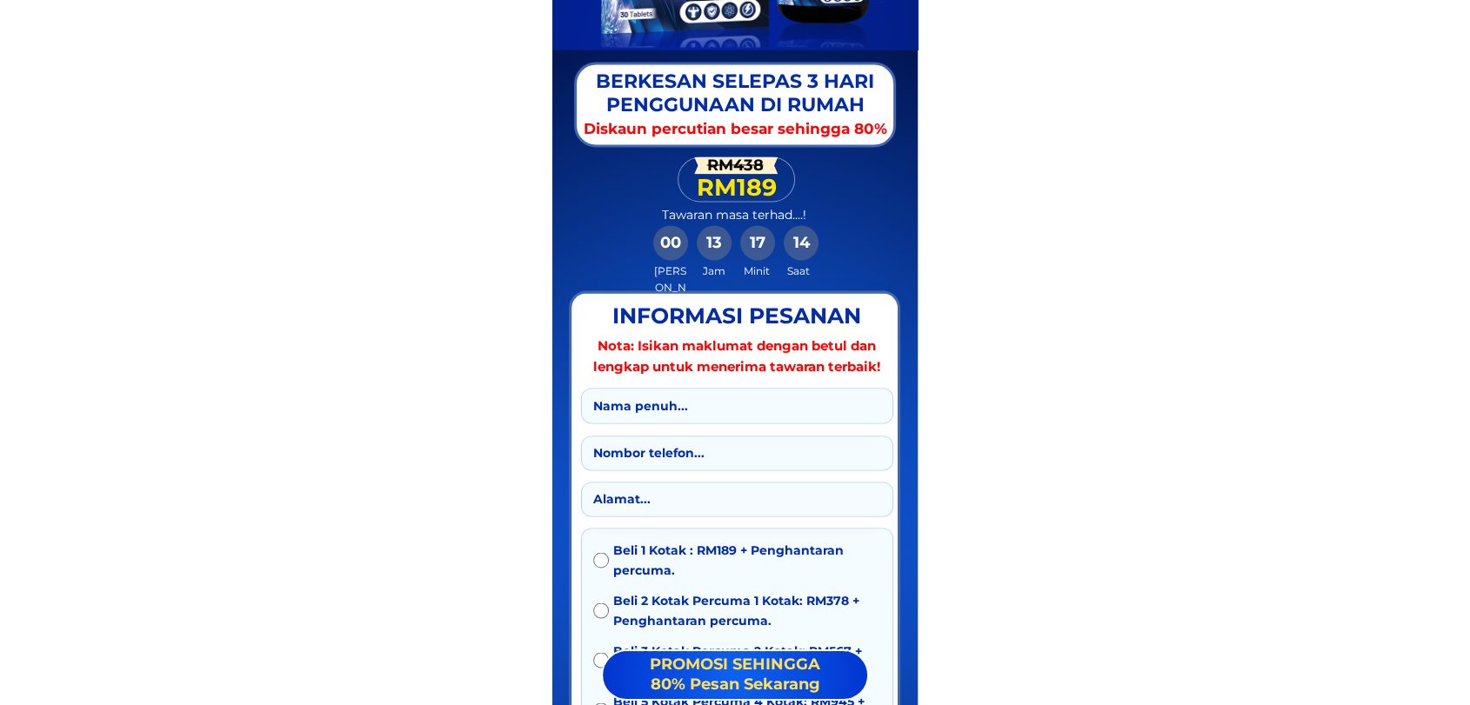
drag, startPoint x: 889, startPoint y: 126, endPoint x: 581, endPoint y: 127, distance: 307.9
click at [581, 127] on div "Diskaun percutian besar sehingga 80%" at bounding box center [734, 128] width 365 height 17
copy div "Diskaun percutian besar sehingga 80%"
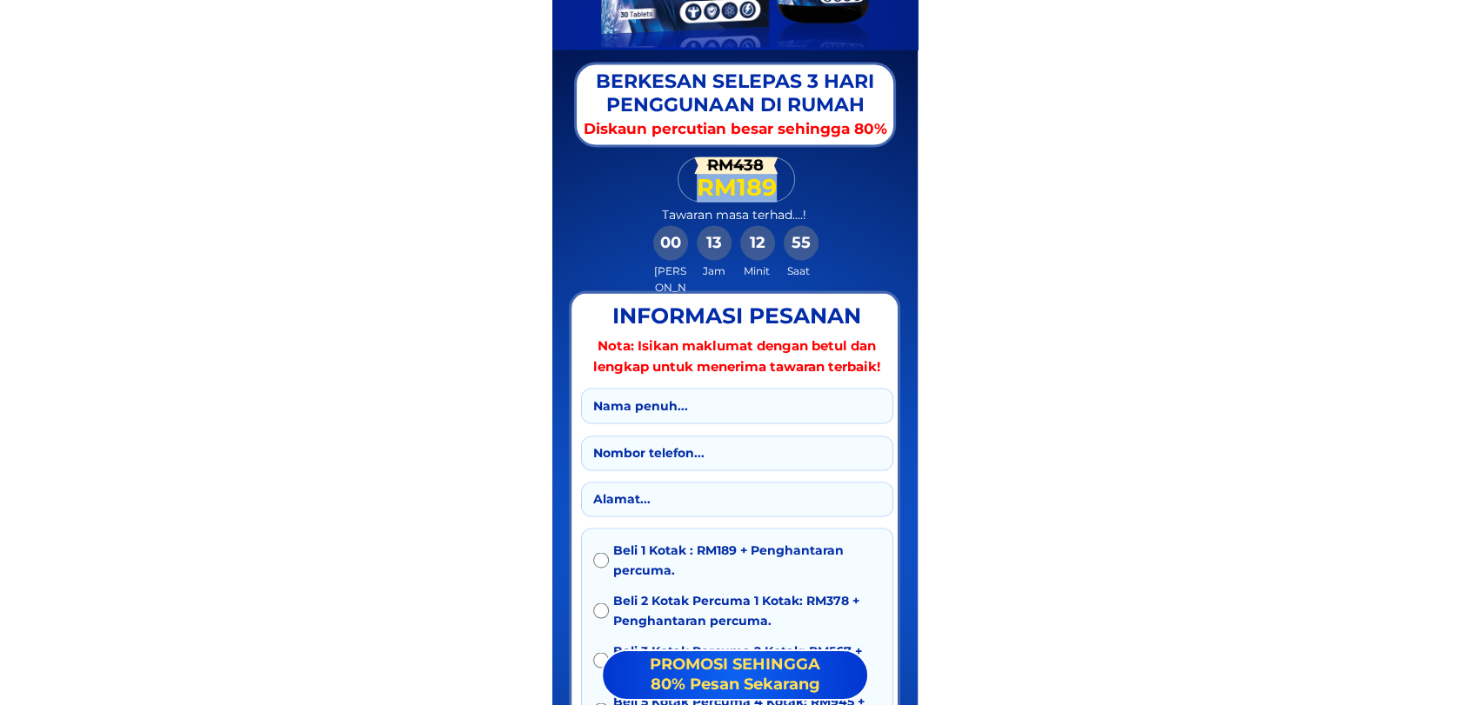
drag, startPoint x: 774, startPoint y: 186, endPoint x: 697, endPoint y: 186, distance: 77.4
click at [697, 186] on div "RM189" at bounding box center [736, 188] width 81 height 28
copy div "RM189"
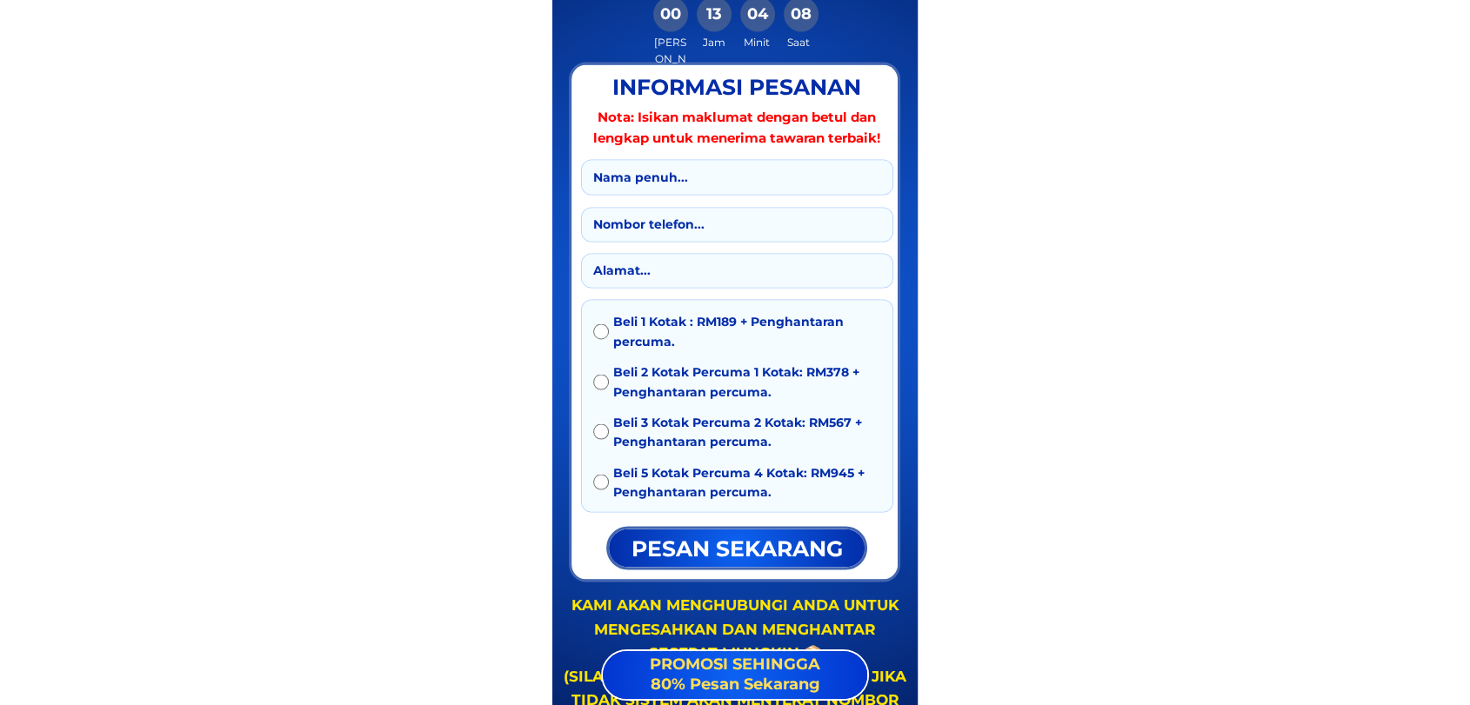
scroll to position [3023, 0]
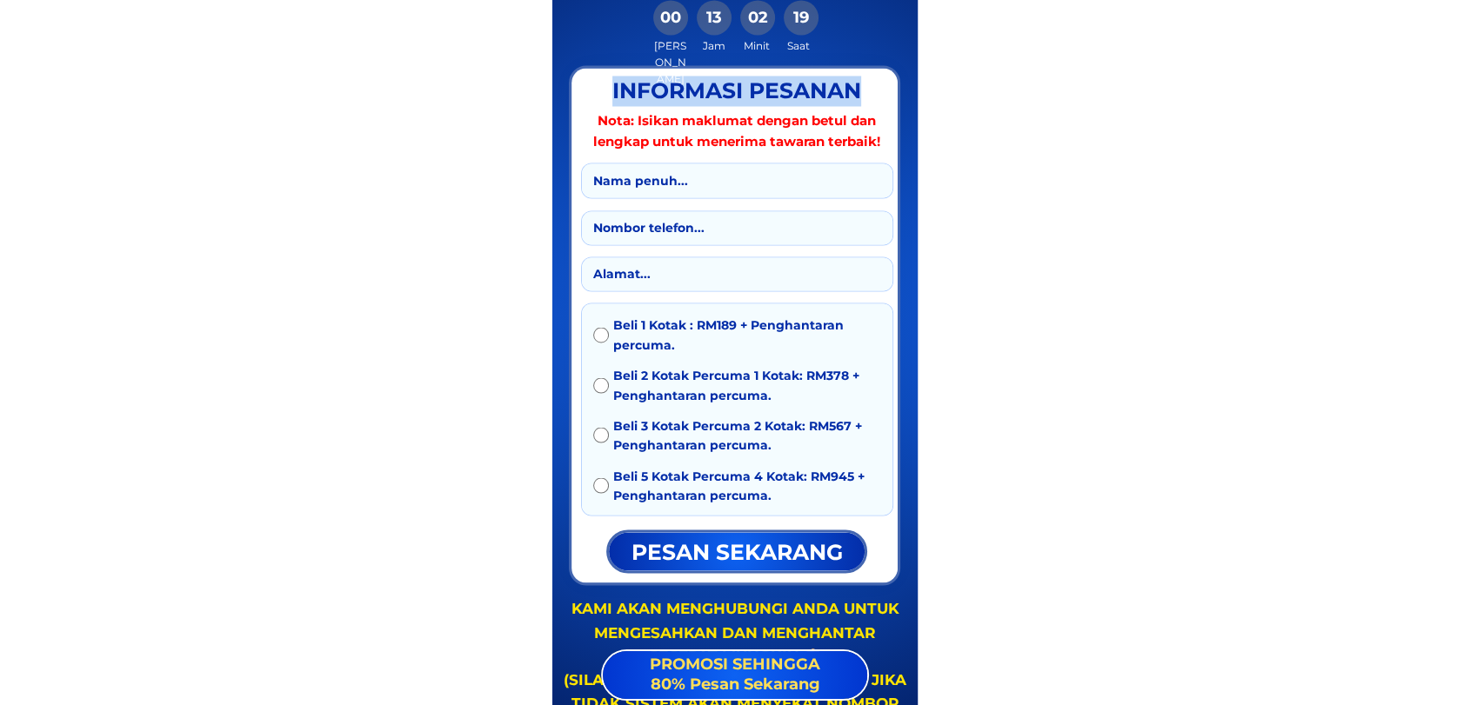
drag, startPoint x: 861, startPoint y: 80, endPoint x: 605, endPoint y: 99, distance: 256.4
click at [605, 99] on div "INFORMASI PESANAN" at bounding box center [736, 91] width 277 height 30
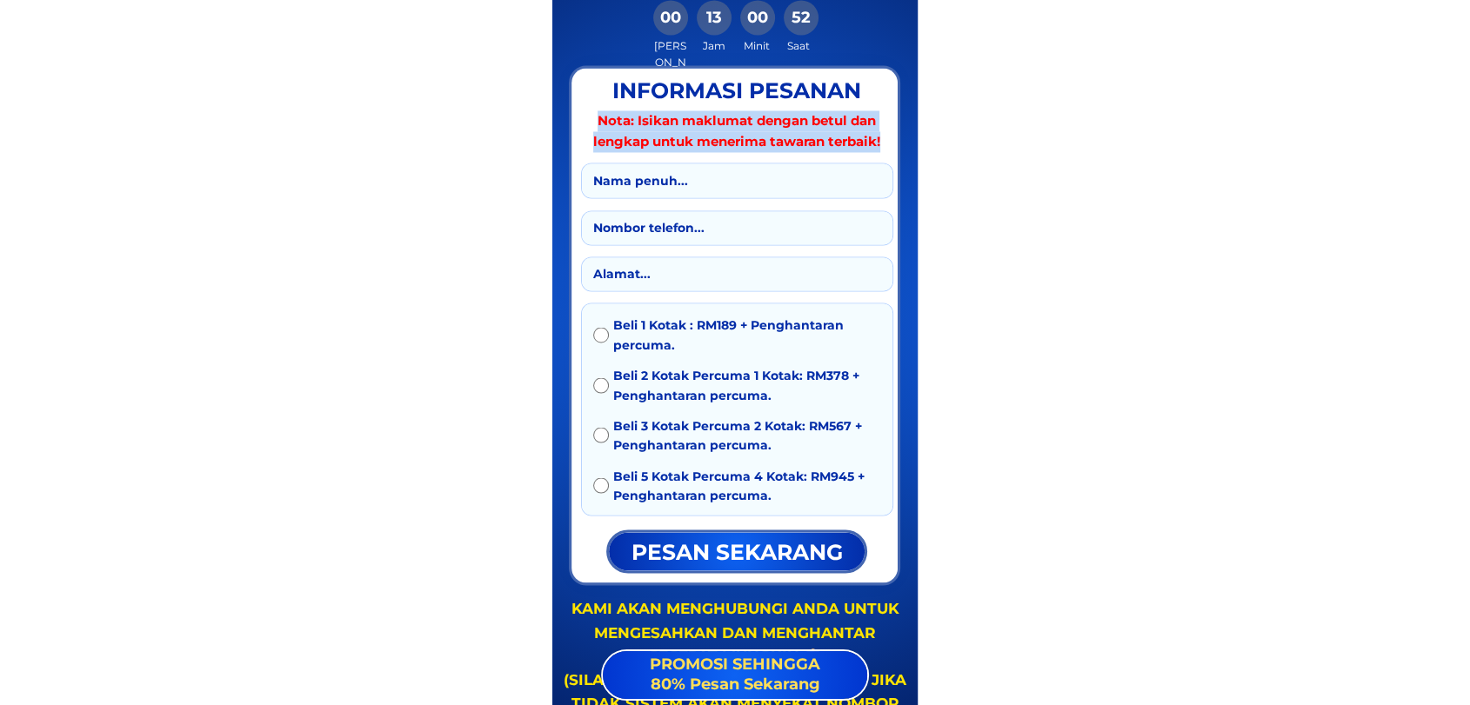
drag, startPoint x: 882, startPoint y: 140, endPoint x: 597, endPoint y: 126, distance: 285.6
click at [597, 126] on div "Nota: Isikan maklumat dengan betul dan lengkap untuk menerima tawaran terbaik!" at bounding box center [736, 131] width 302 height 42
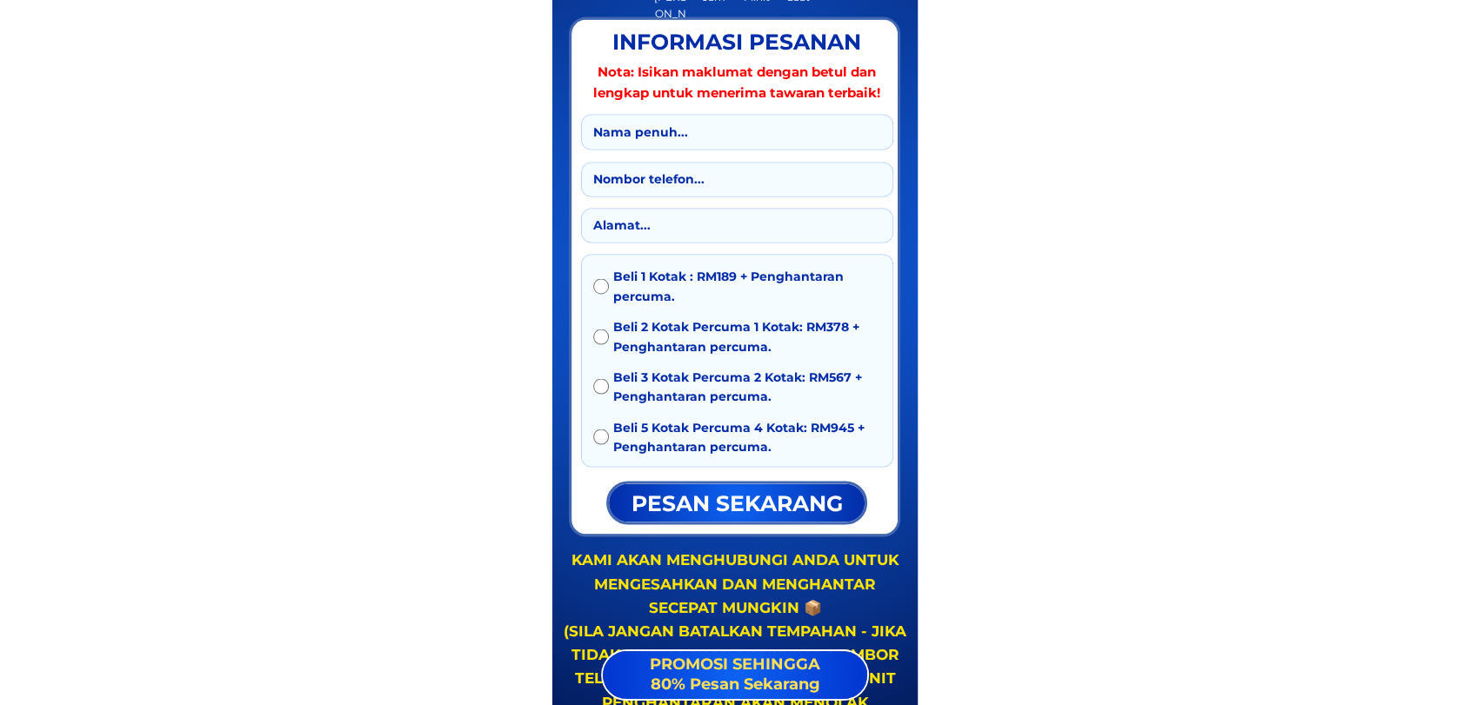
scroll to position [3087, 0]
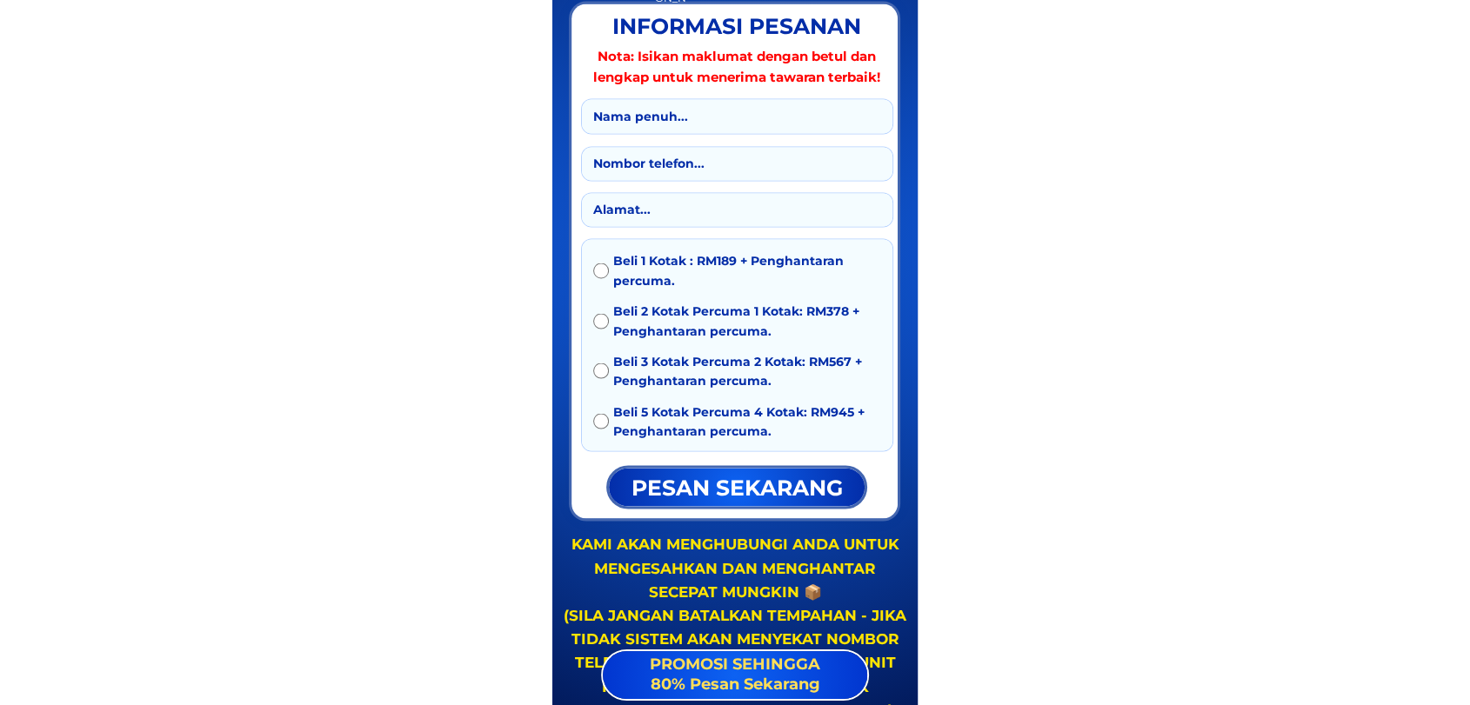
click at [777, 377] on span "Beli 3 Kotak Percuma 2 Kotak: RM567 + Penghantaran percuma." at bounding box center [747, 370] width 268 height 39
radio input "true"
drag, startPoint x: 776, startPoint y: 378, endPoint x: 676, endPoint y: 364, distance: 101.0
click at [699, 370] on span "Beli 3 Kotak Percuma 2 Kotak: RM567 + Penghantaran percuma." at bounding box center [747, 370] width 268 height 39
drag, startPoint x: 605, startPoint y: 357, endPoint x: 632, endPoint y: 358, distance: 26.1
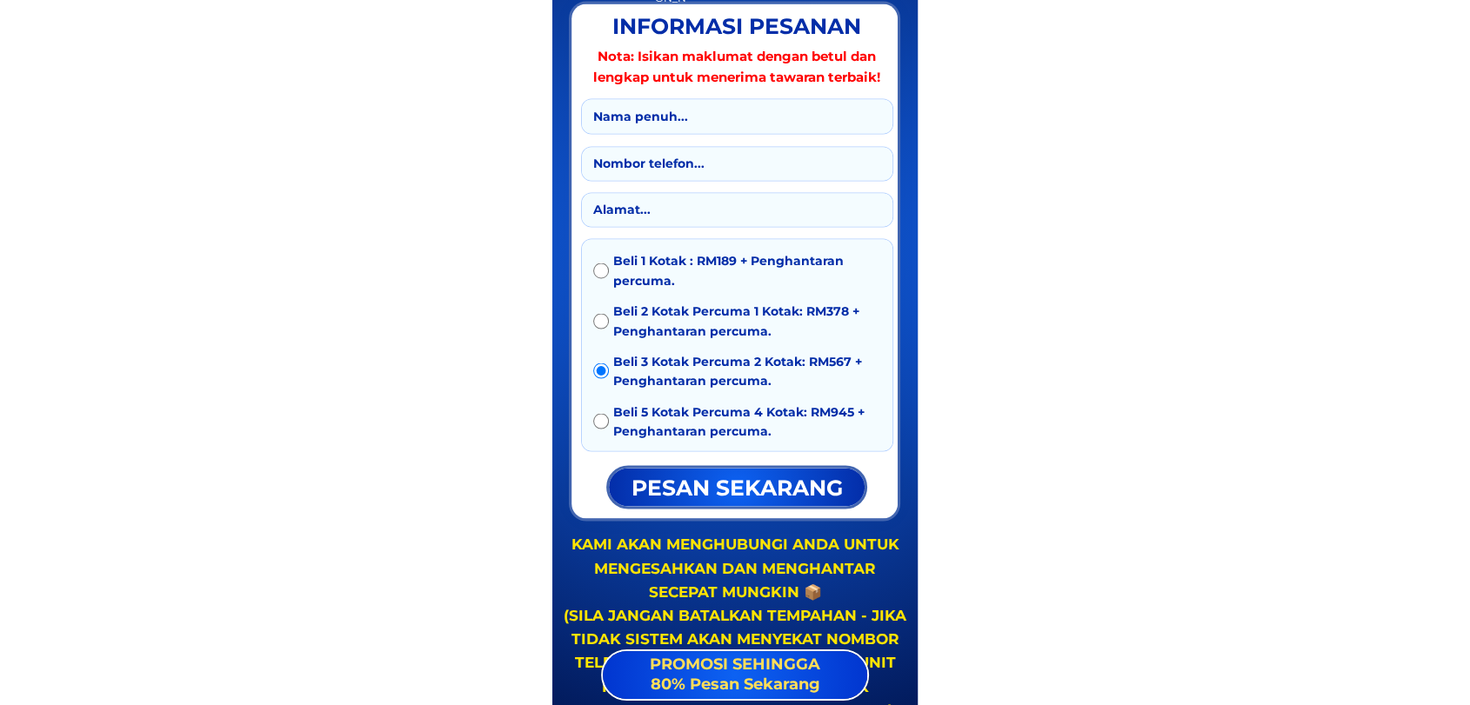
click at [632, 358] on div "Beli 3 Kotak Percuma 2 Kotak: RM567 + Penghantaran percuma." at bounding box center [737, 370] width 288 height 39
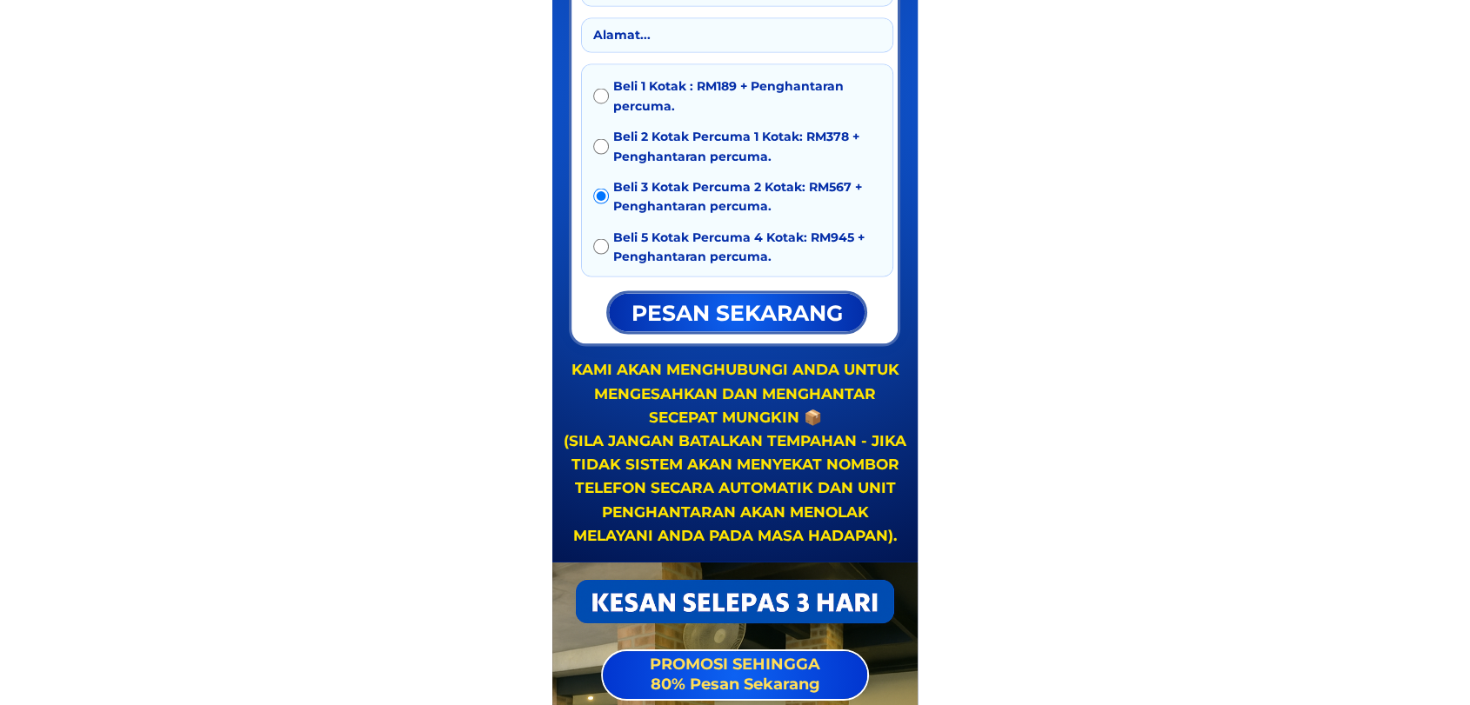
scroll to position [3280, 0]
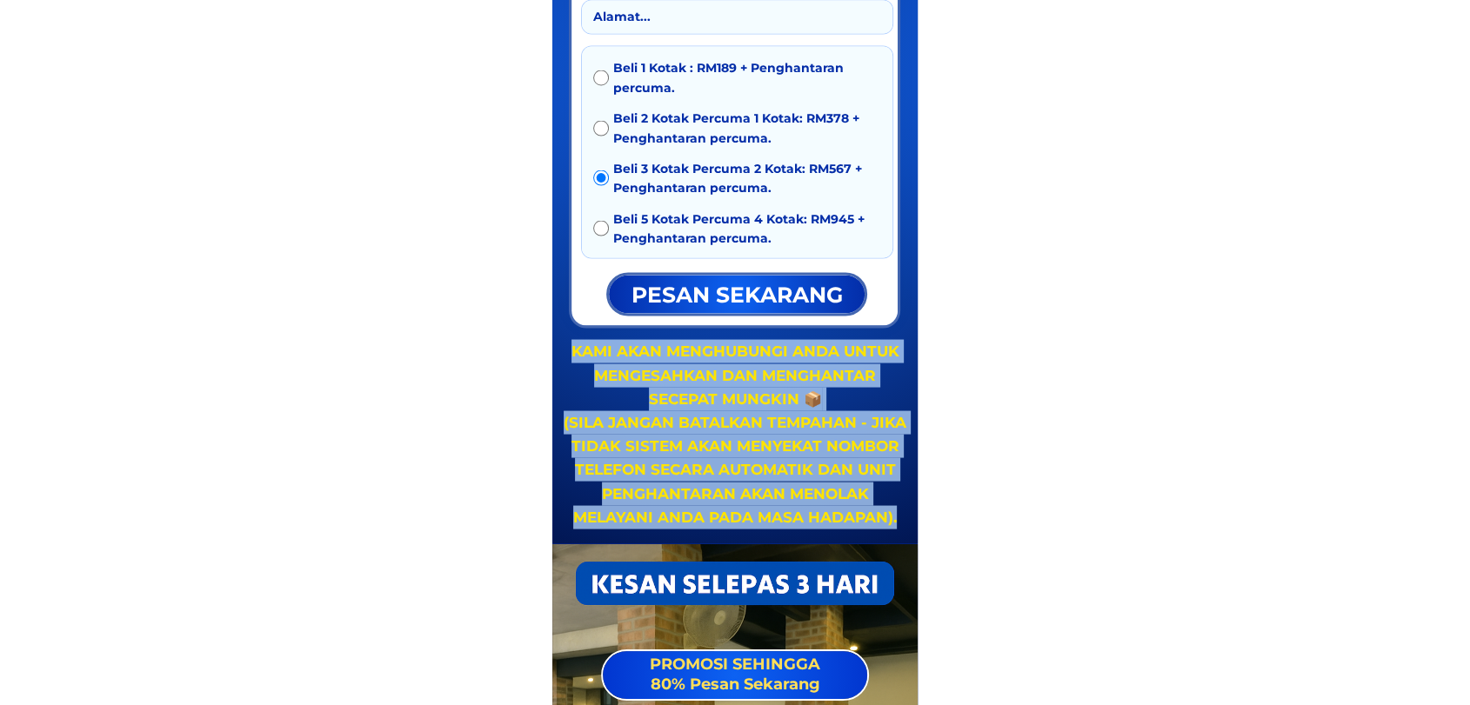
drag, startPoint x: 904, startPoint y: 524, endPoint x: 566, endPoint y: 359, distance: 375.4
click at [566, 359] on div "KAMI AKAN MENGHUBUNGI ANDA UNTUK MENGESAHKAN DAN MENGHANTAR SECEPAT MUNGKIN 📦 (…" at bounding box center [735, 434] width 347 height 190
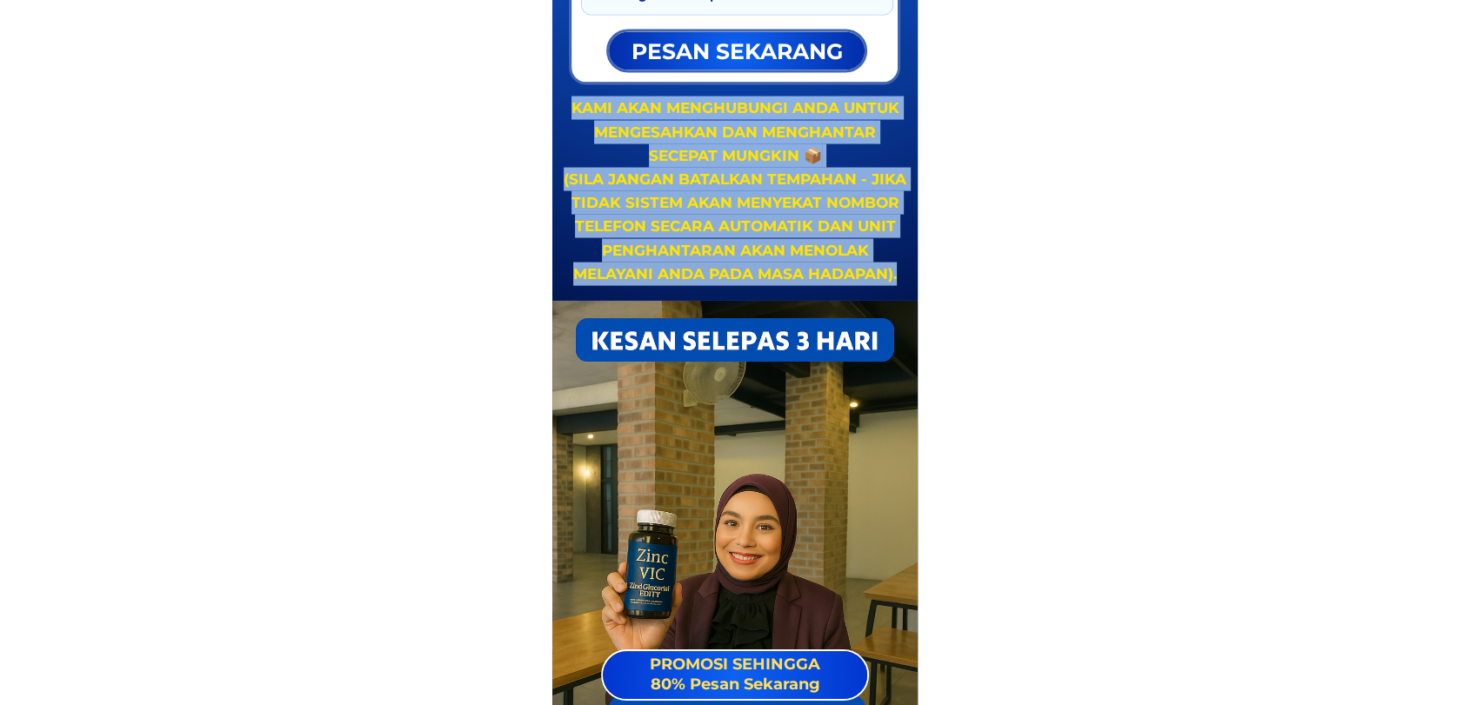
scroll to position [3538, 0]
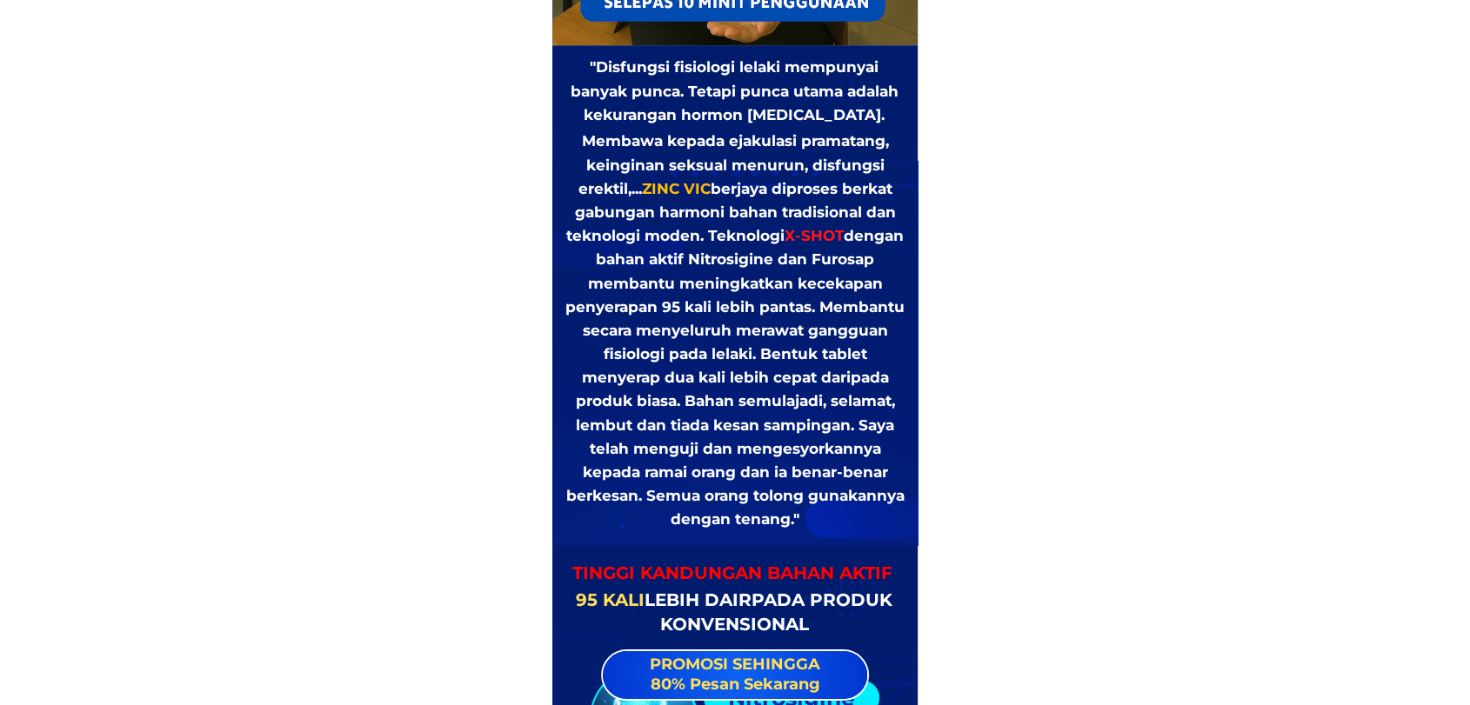
scroll to position [4311, 0]
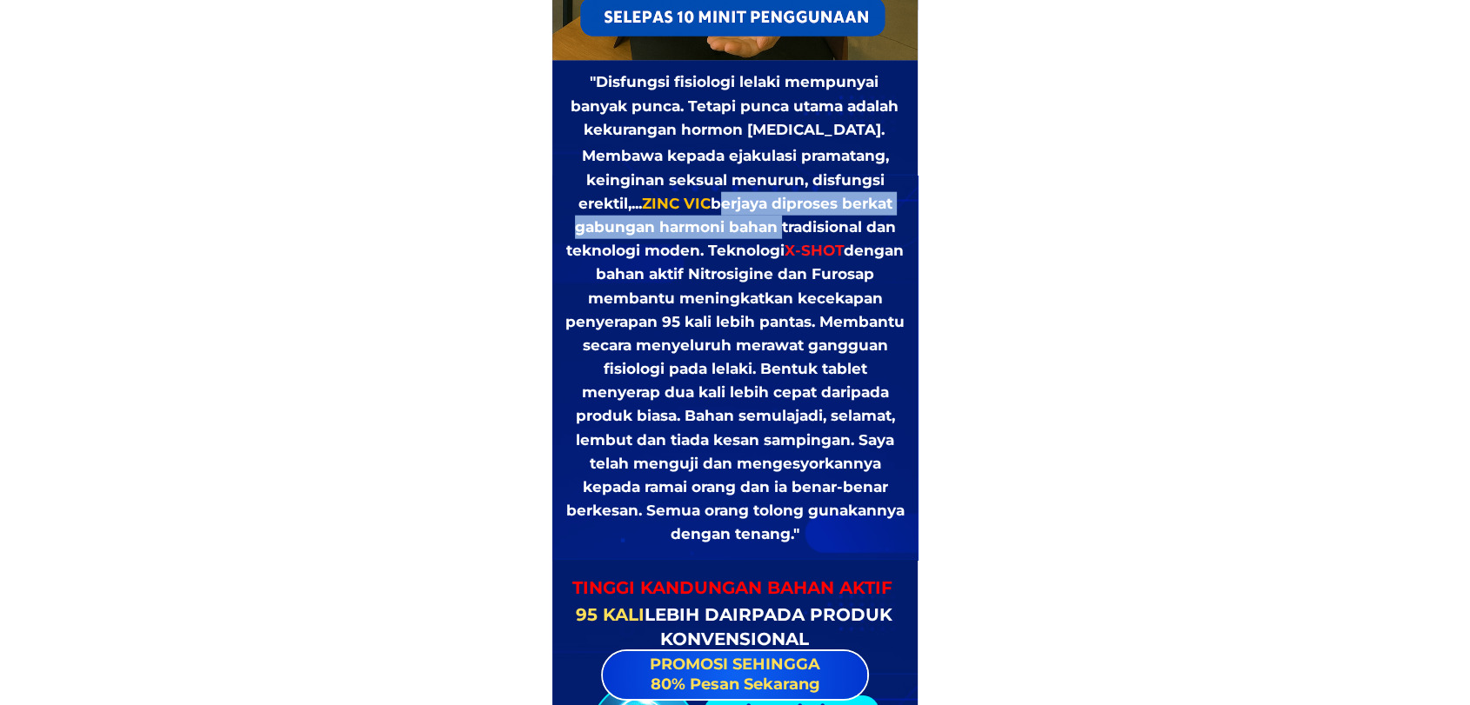
drag, startPoint x: 712, startPoint y: 195, endPoint x: 772, endPoint y: 224, distance: 66.5
click at [772, 224] on div "Membawa kepada ejakulasi pramatang, keinginan seksual menurun, disfungsi erekti…" at bounding box center [735, 345] width 340 height 402
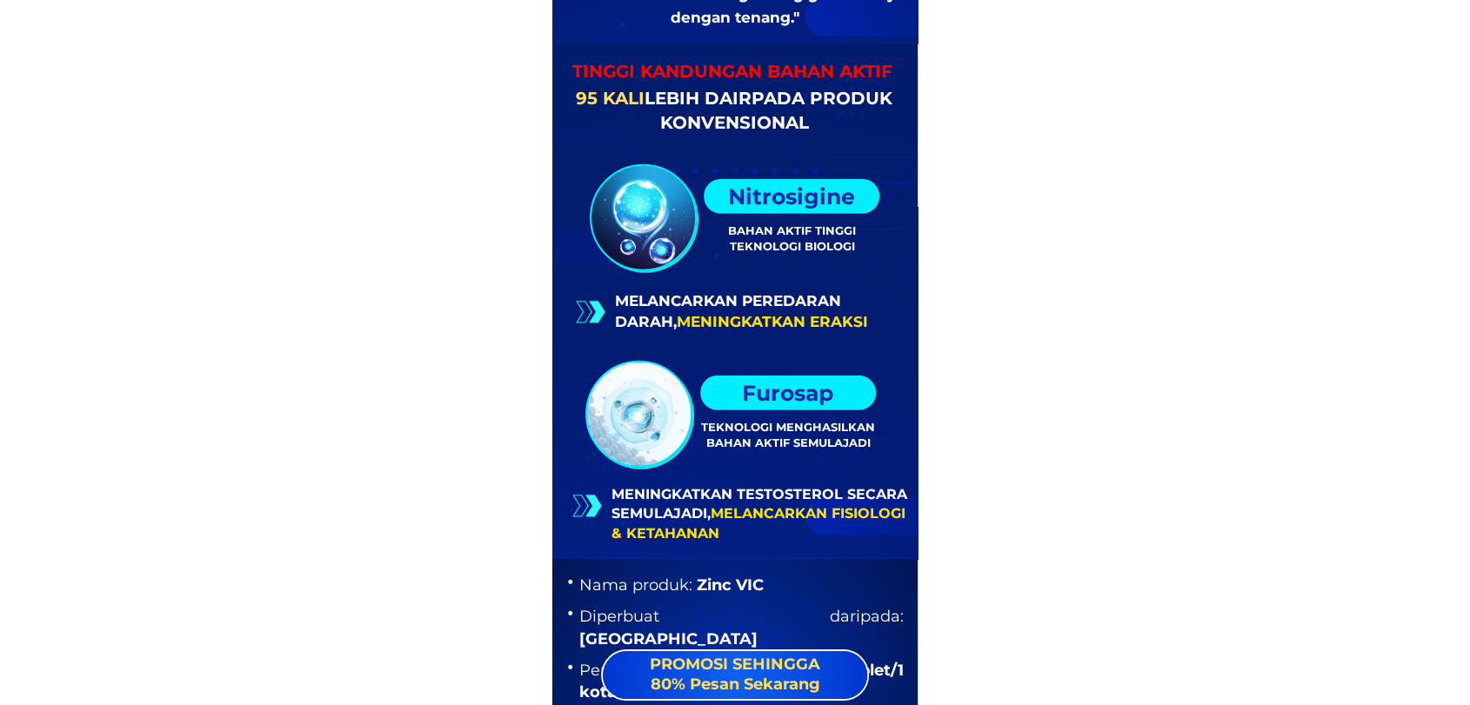
scroll to position [4827, 0]
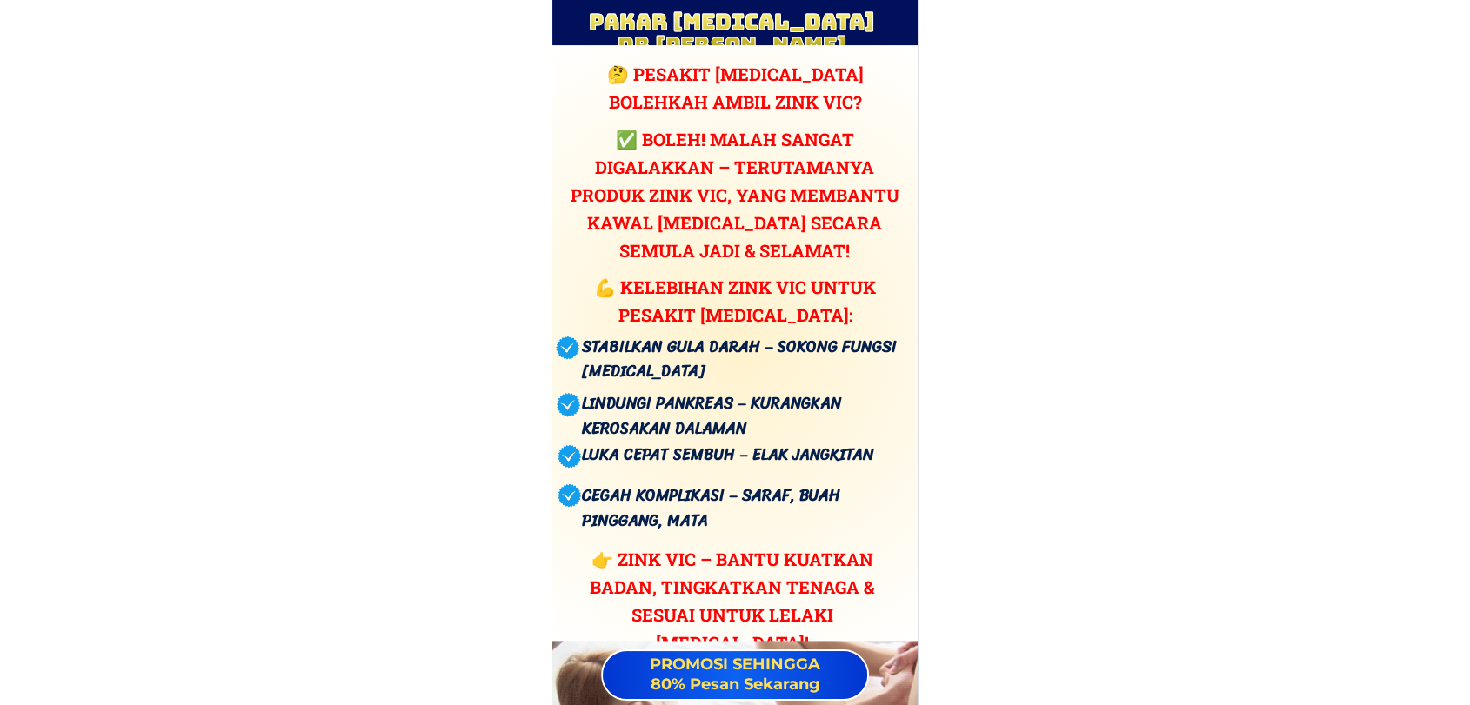
scroll to position [7178, 0]
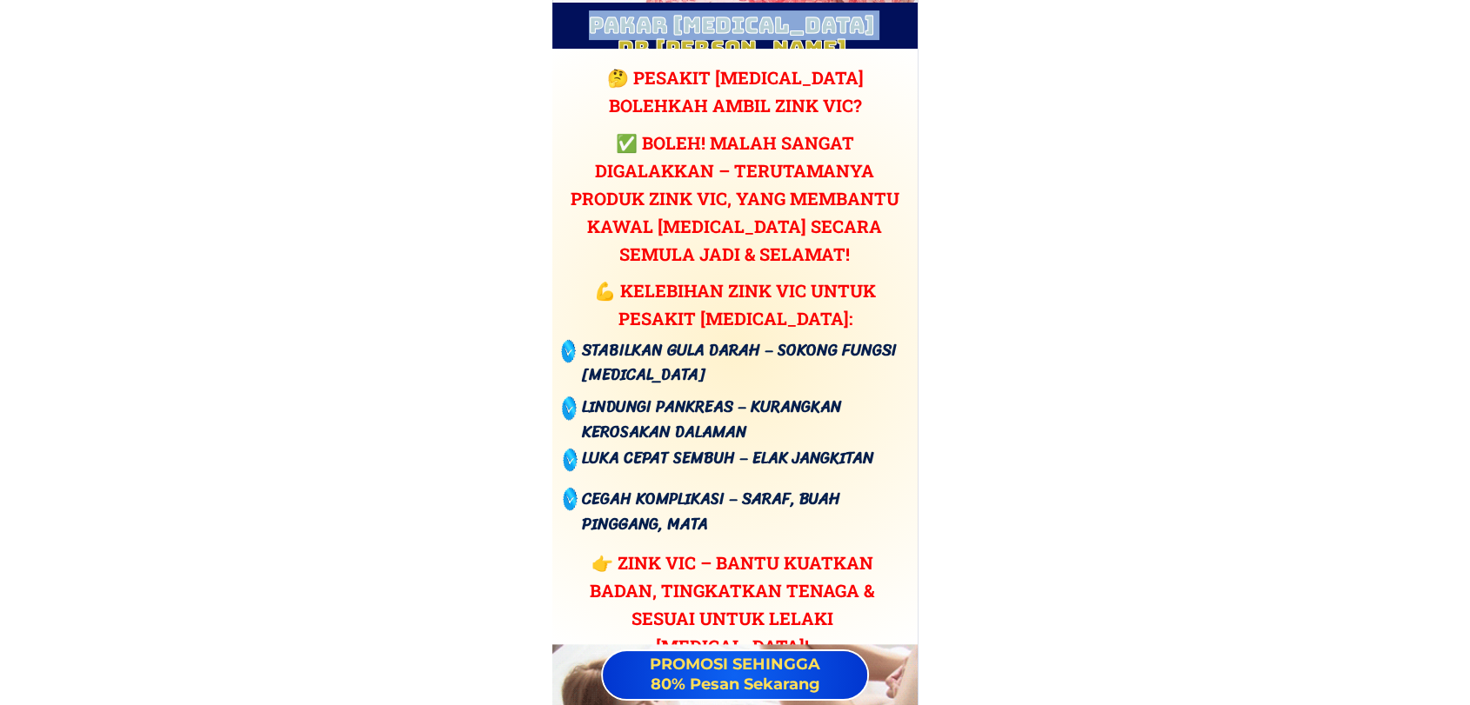
drag, startPoint x: 876, startPoint y: 22, endPoint x: 585, endPoint y: 22, distance: 291.4
click at [585, 22] on h3 "Pakar [MEDICAL_DATA] Dr [PERSON_NAME]" at bounding box center [731, 38] width 311 height 48
copy h3 "Pakar [MEDICAL_DATA] Dr [PERSON_NAME]"
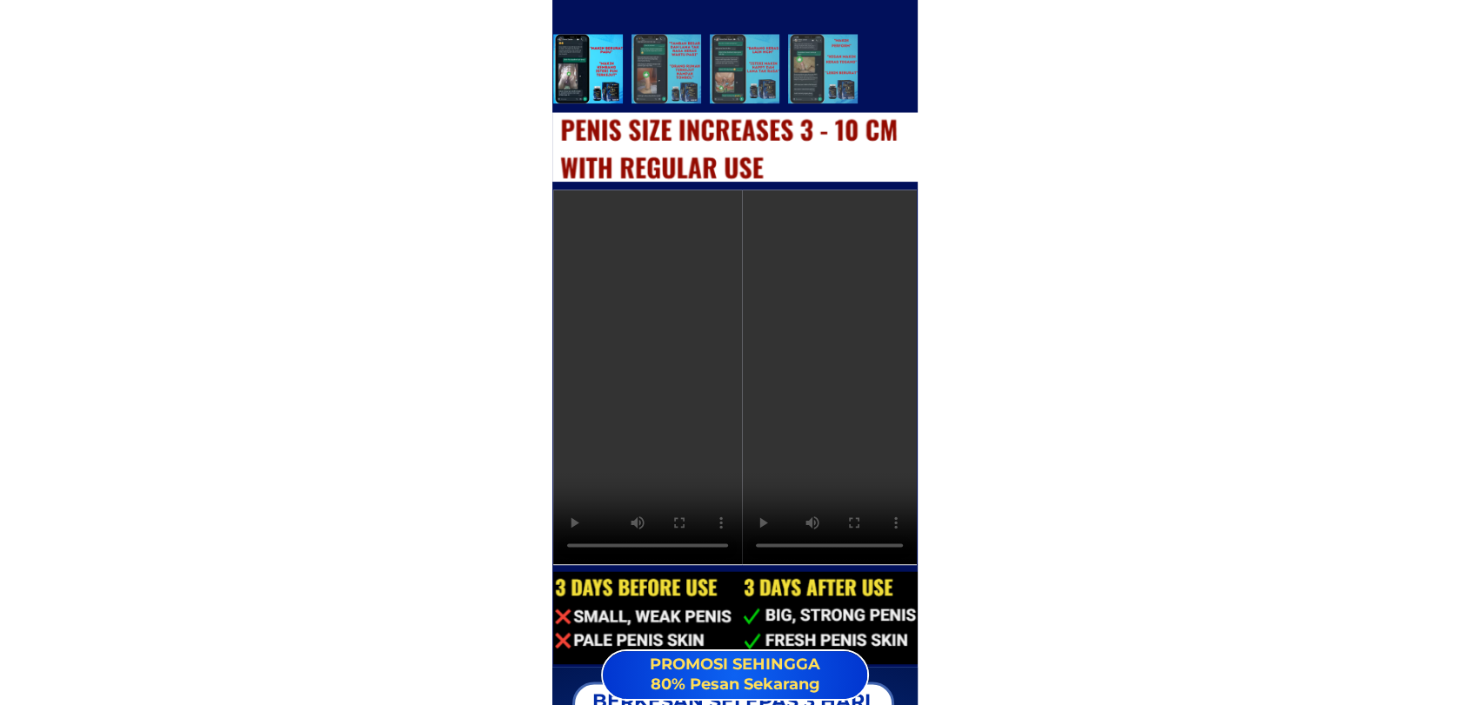
scroll to position [8822, 0]
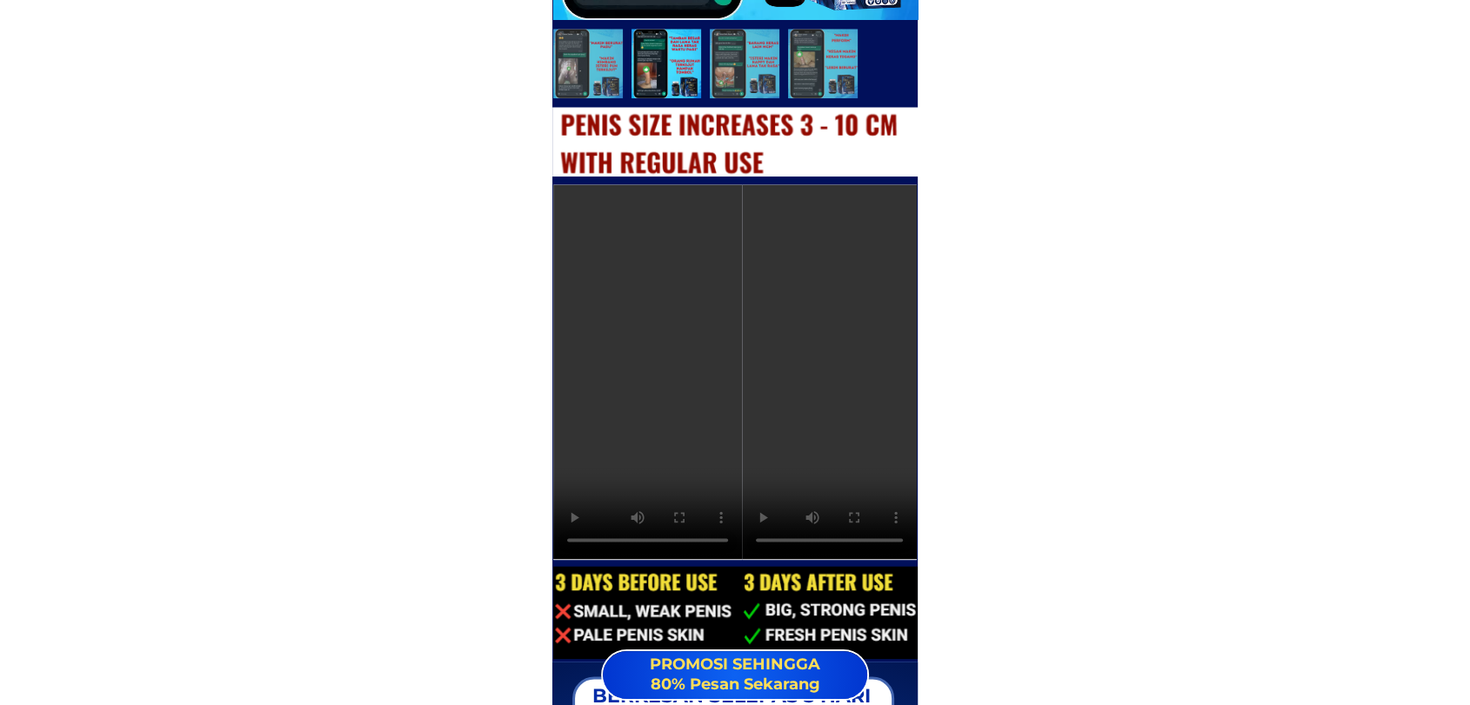
drag, startPoint x: 756, startPoint y: 150, endPoint x: 666, endPoint y: 144, distance: 89.8
click at [666, 144] on div at bounding box center [735, 142] width 367 height 70
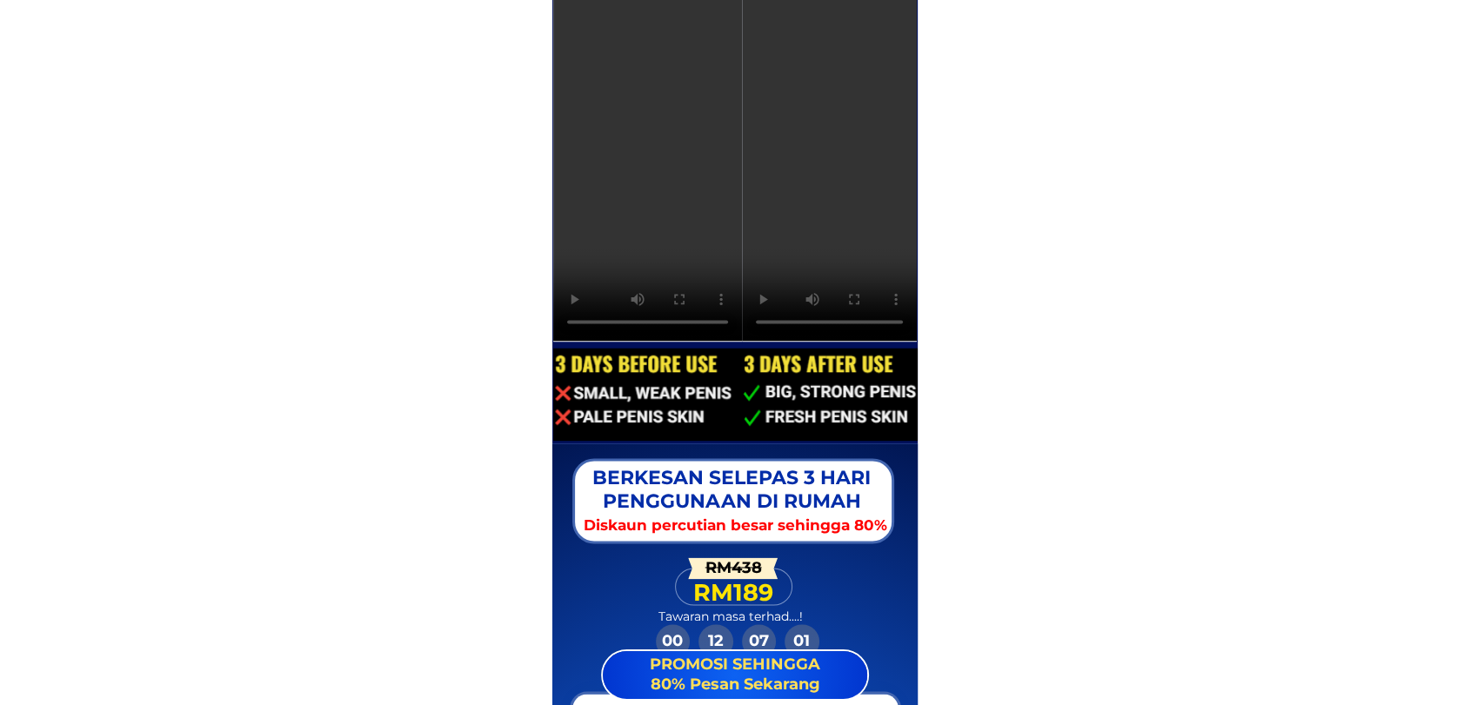
scroll to position [9046, 0]
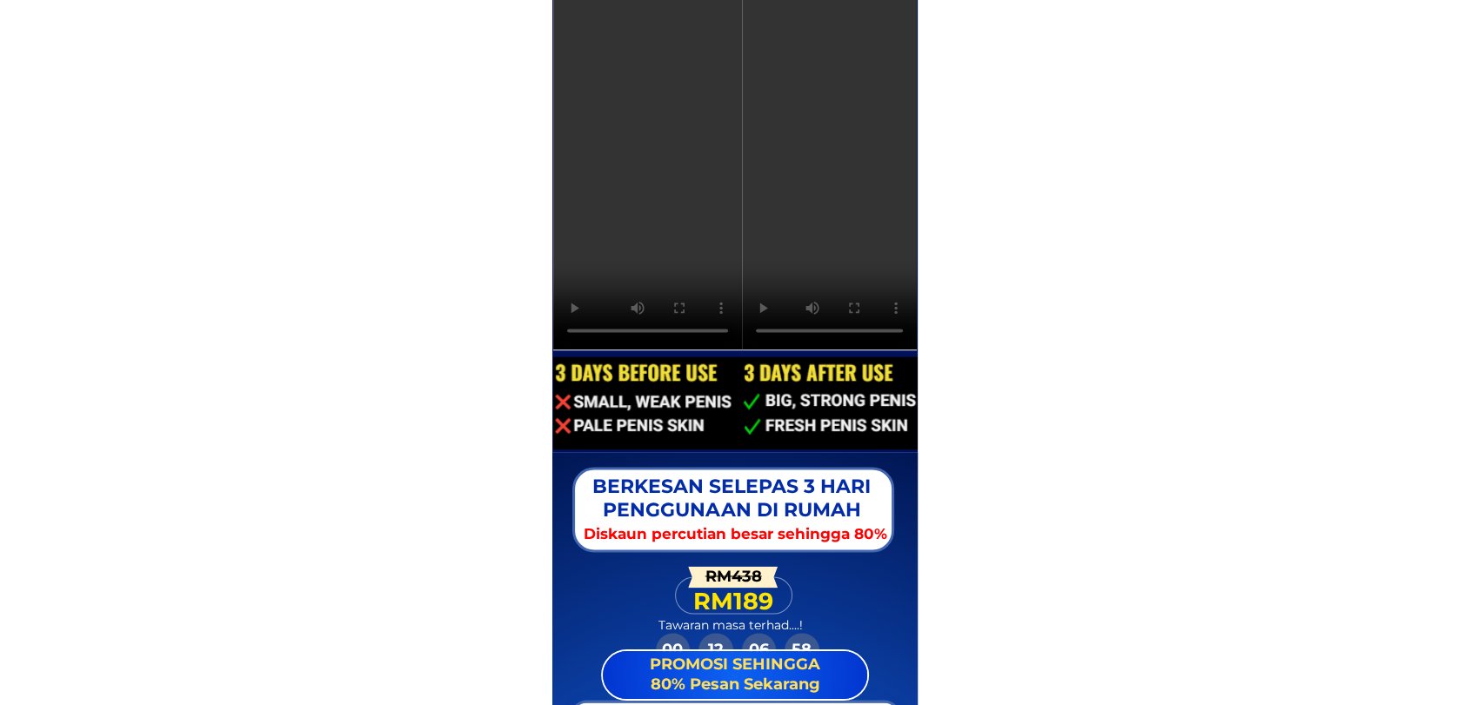
scroll to position [8983, 0]
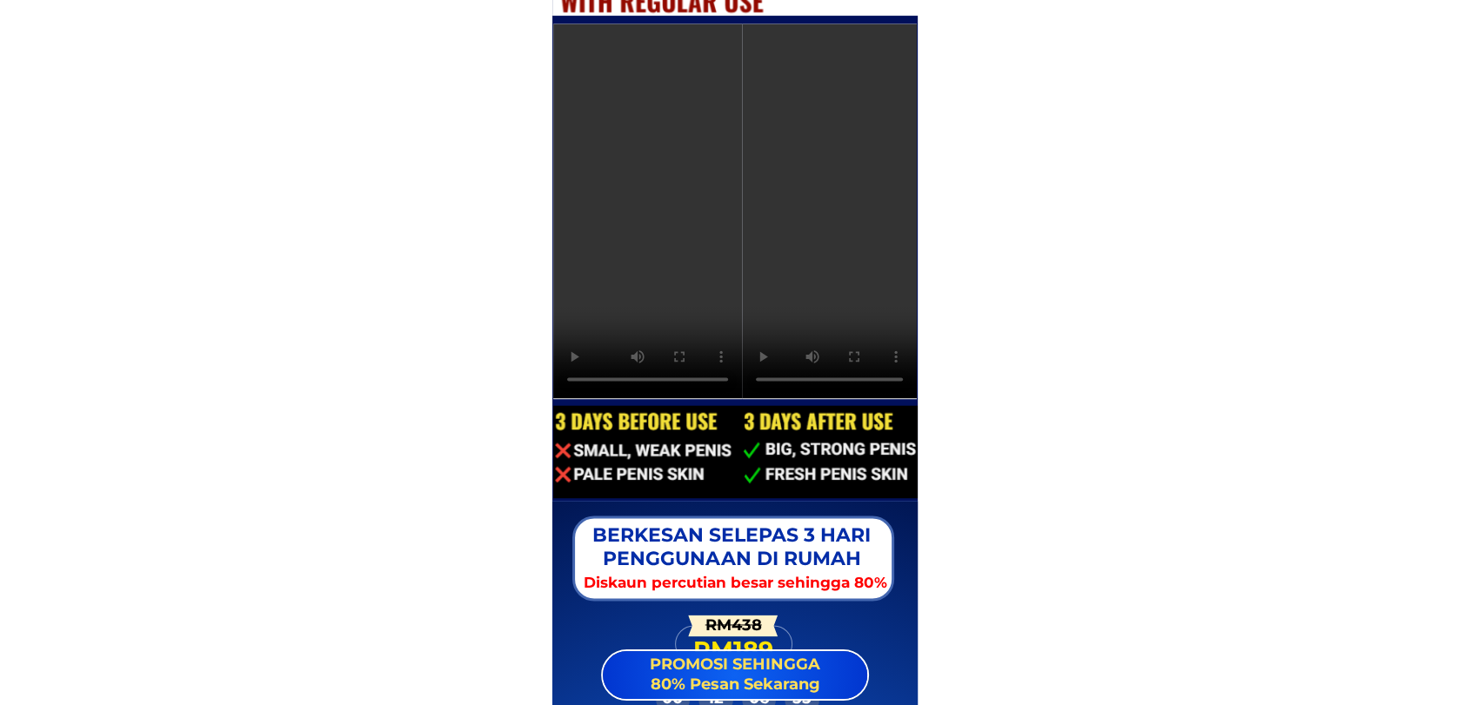
drag, startPoint x: 620, startPoint y: 149, endPoint x: 1244, endPoint y: 253, distance: 632.3
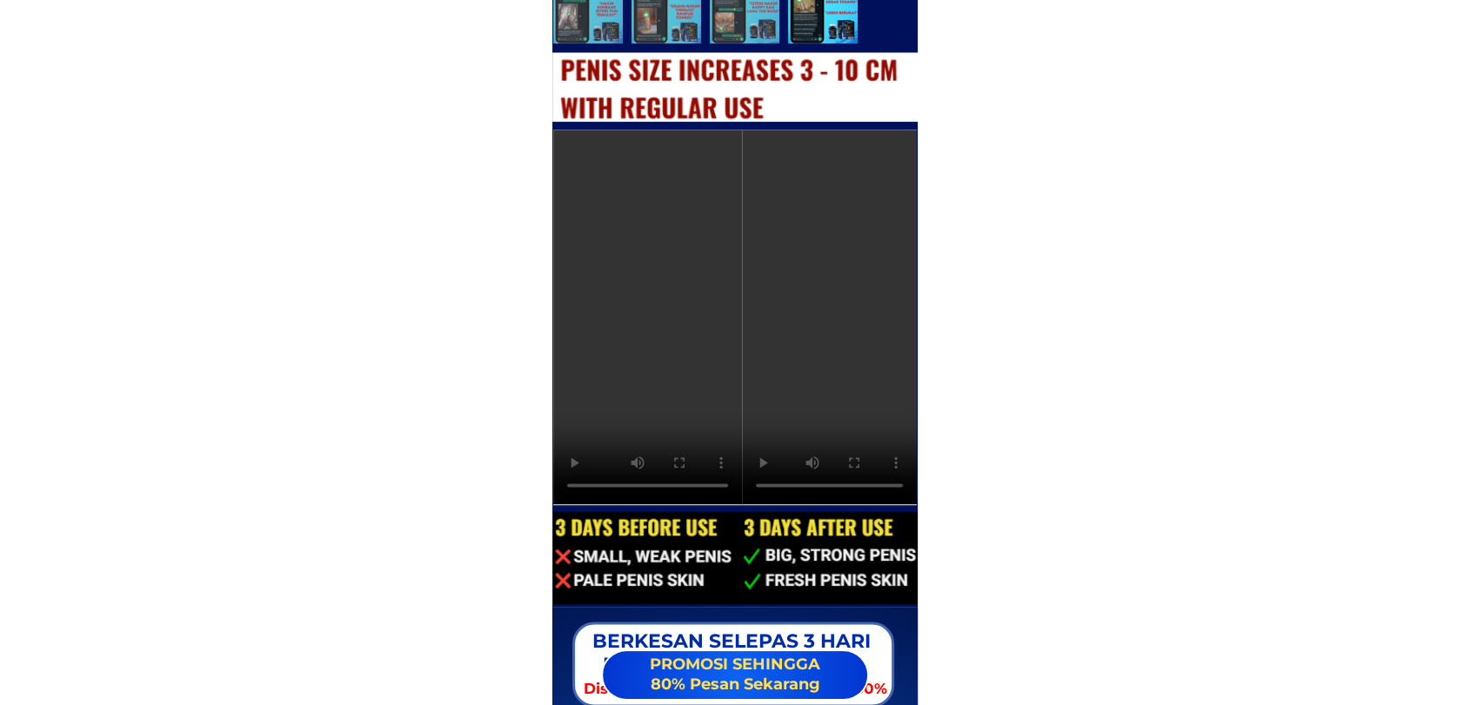
scroll to position [8875, 0]
